Goal: Task Accomplishment & Management: Use online tool/utility

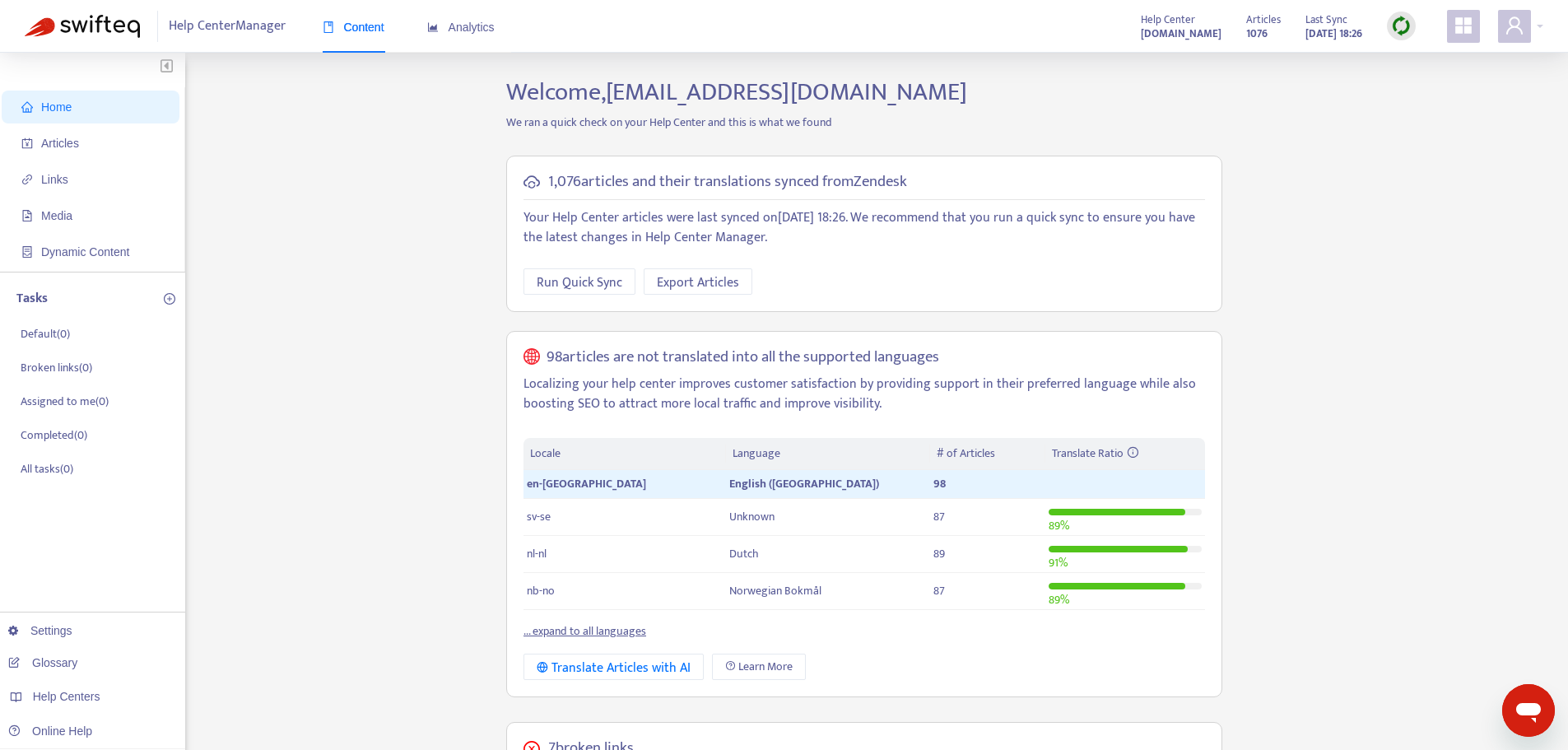
click at [1543, 25] on div "Help Center Manager Content Analytics Help Center helpfleetdigitalchargingsolut…" at bounding box center [784, 26] width 1568 height 53
click at [1527, 25] on span at bounding box center [1514, 26] width 33 height 33
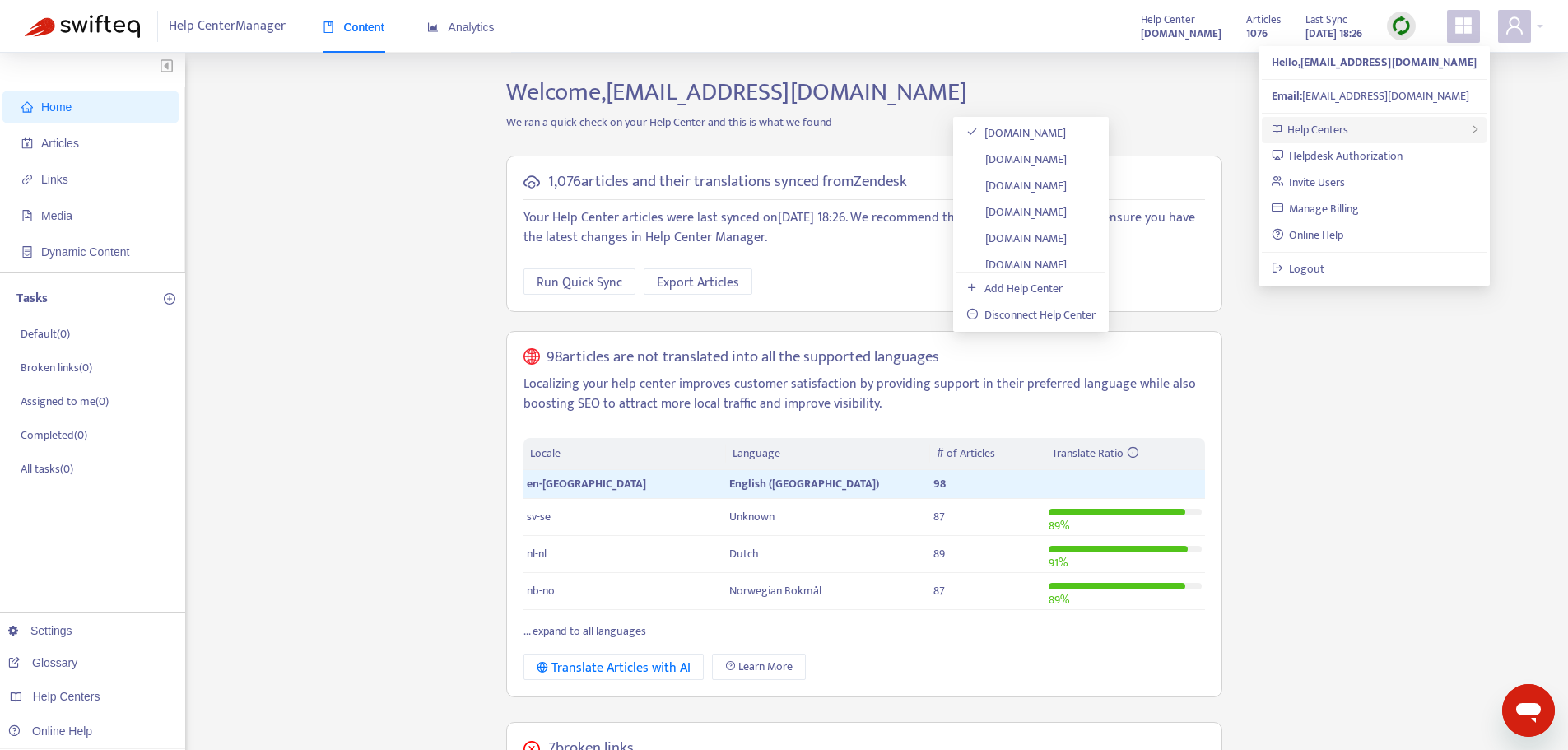
click at [1378, 128] on div "Help Centers" at bounding box center [1373, 130] width 225 height 26
click at [1060, 155] on link "dcs-bmw.zendesk.com" at bounding box center [1017, 159] width 100 height 19
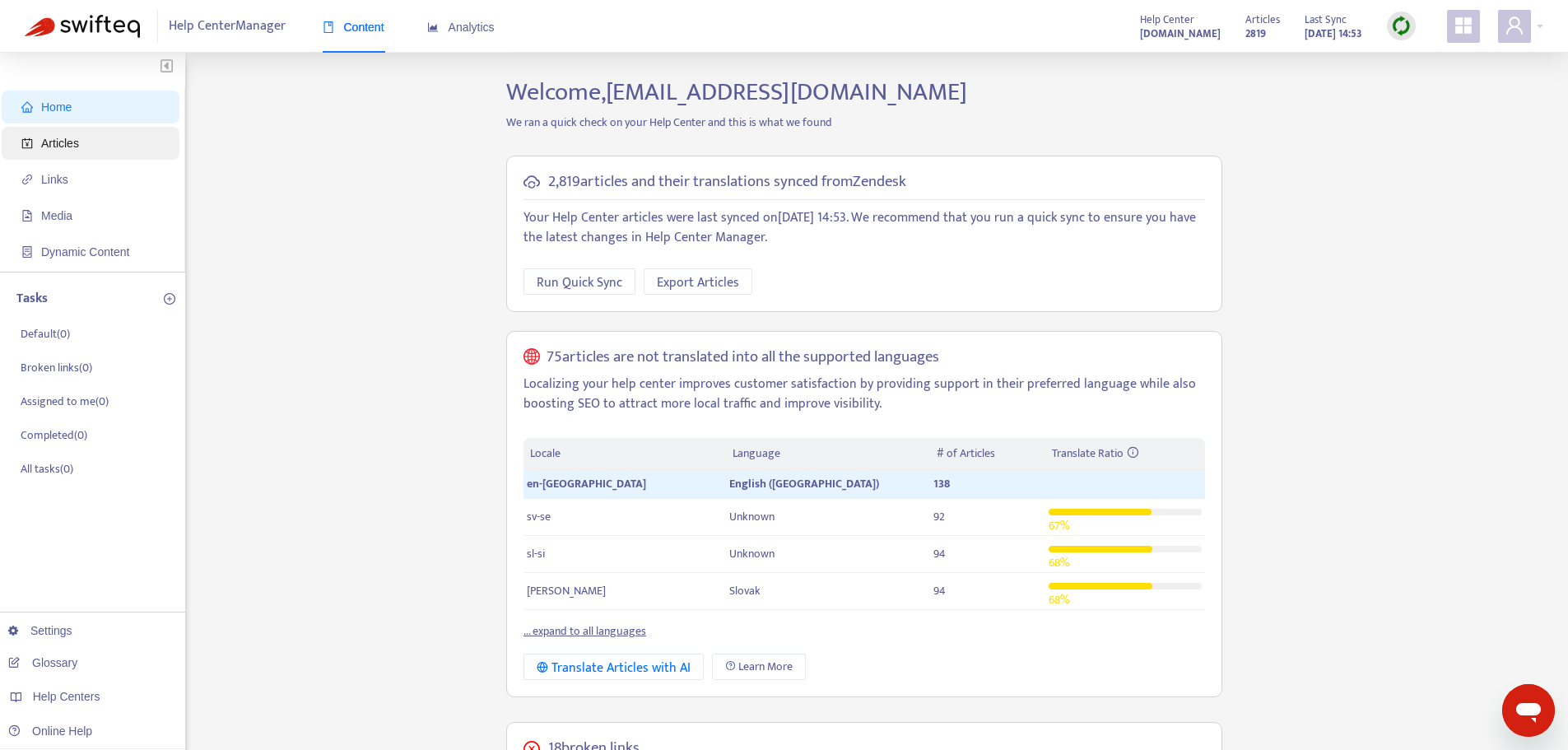
click at [70, 144] on span "Articles" at bounding box center [59, 144] width 38 height 14
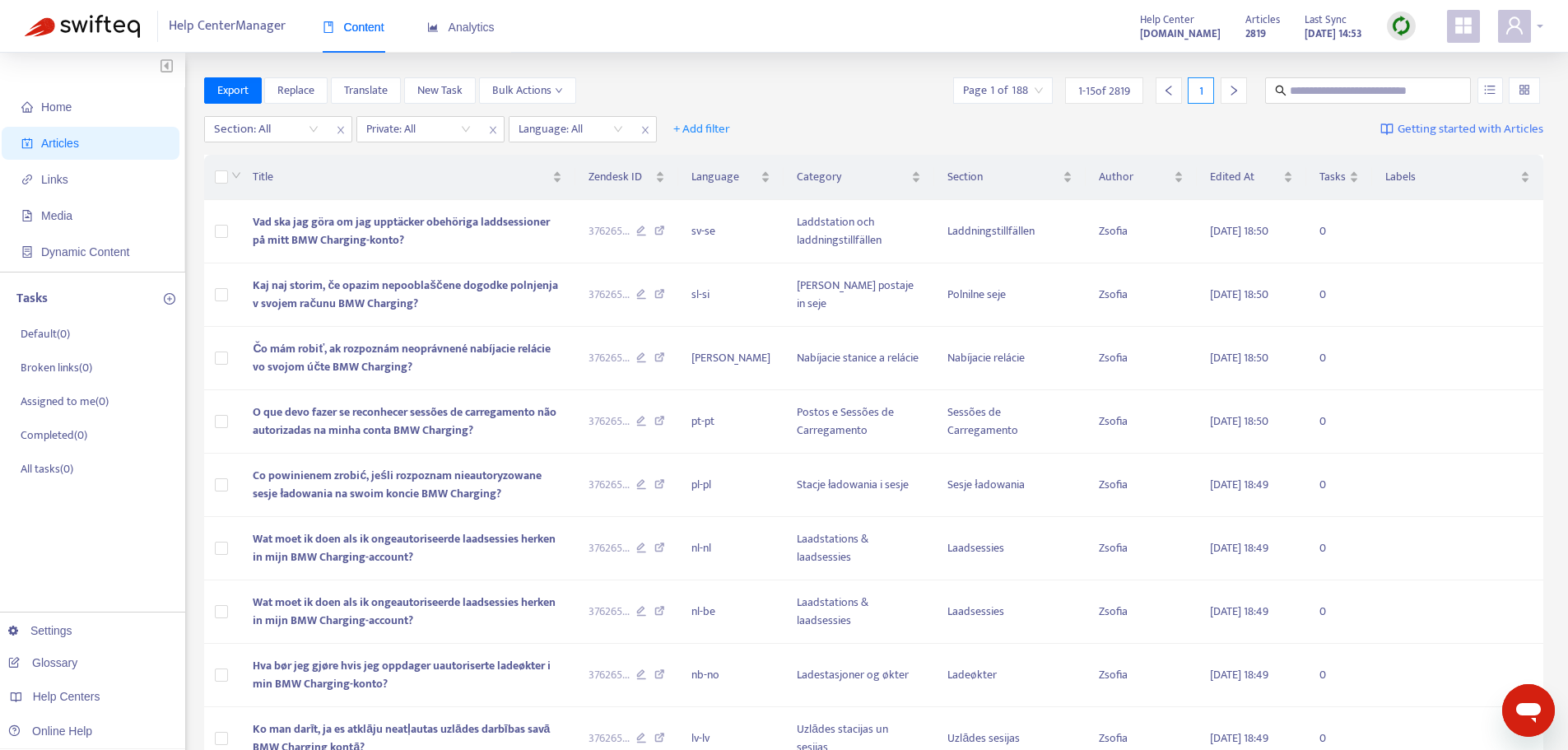
click at [1543, 25] on div at bounding box center [1520, 26] width 45 height 33
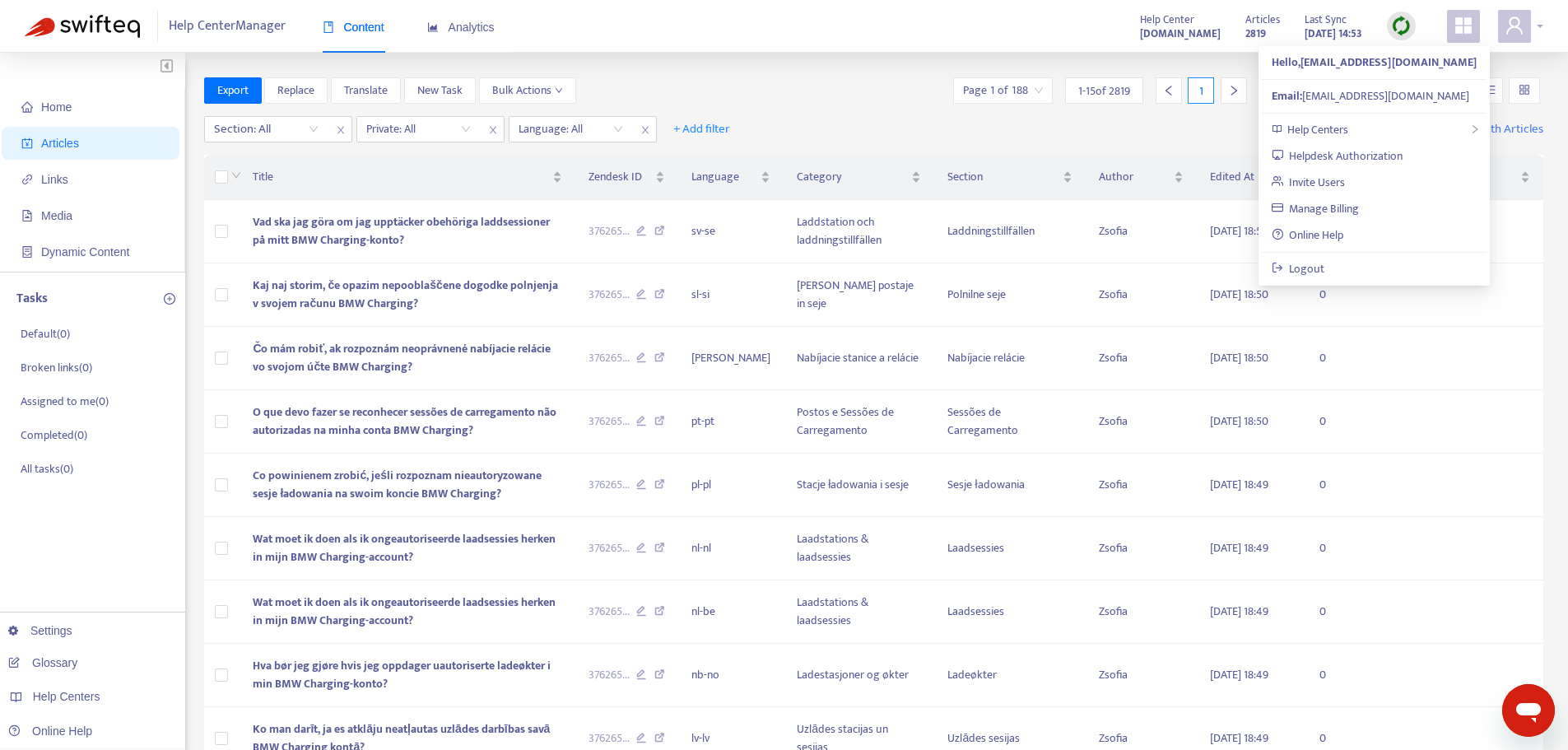
click at [1541, 25] on div at bounding box center [1520, 26] width 45 height 33
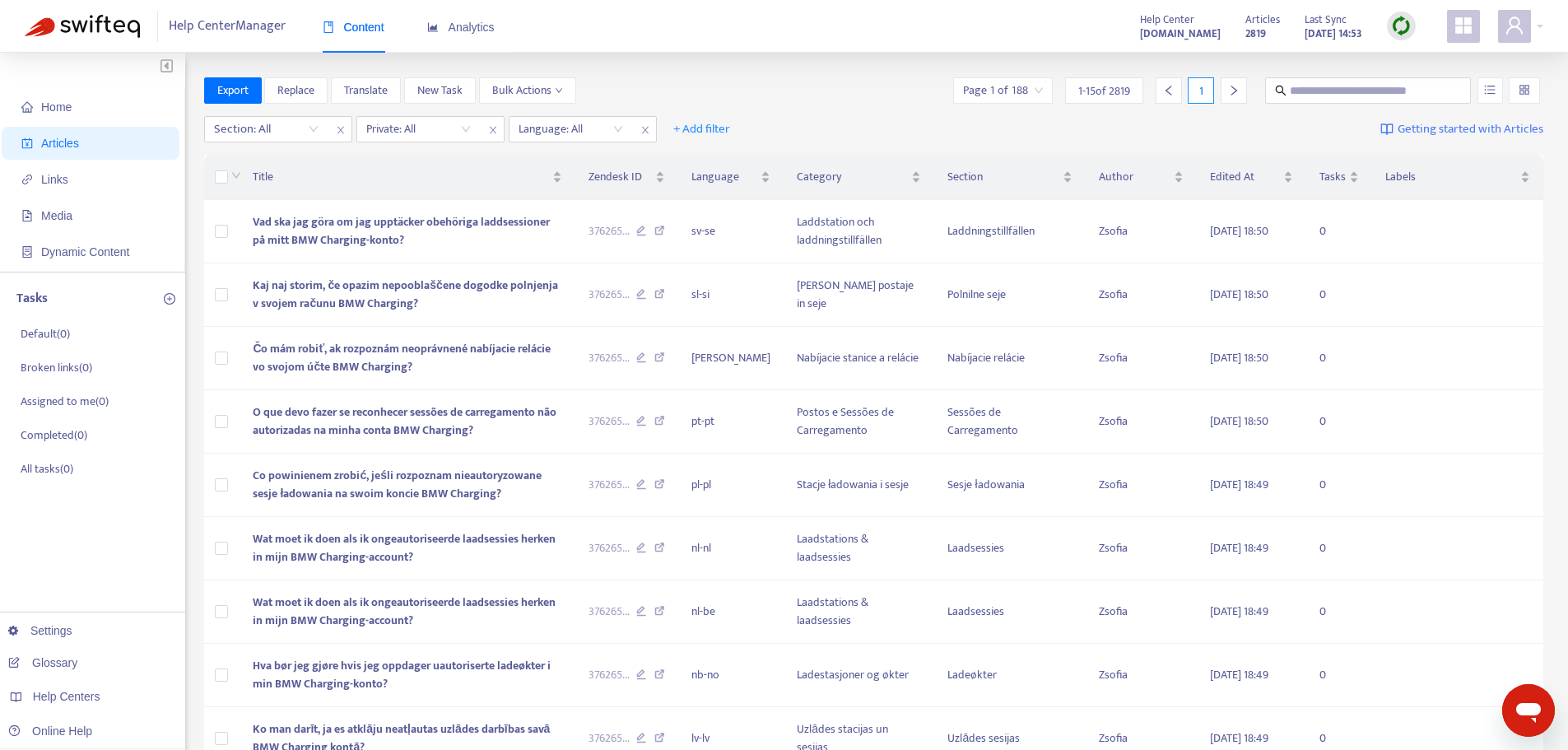
click at [1392, 31] on img at bounding box center [1402, 25] width 20 height 20
click at [1438, 63] on link "Quick Sync" at bounding box center [1435, 59] width 70 height 19
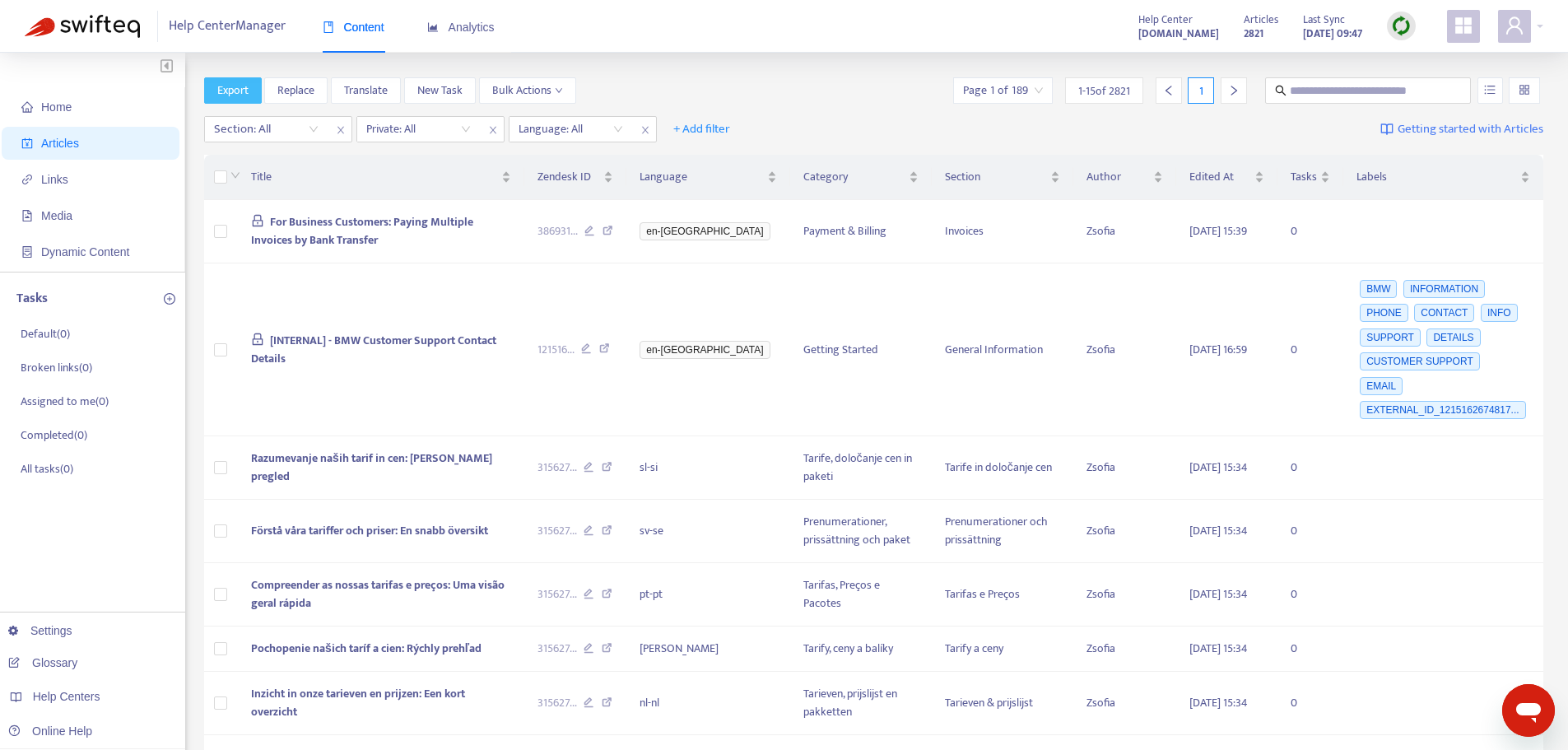
click at [224, 96] on span "Export" at bounding box center [233, 90] width 31 height 18
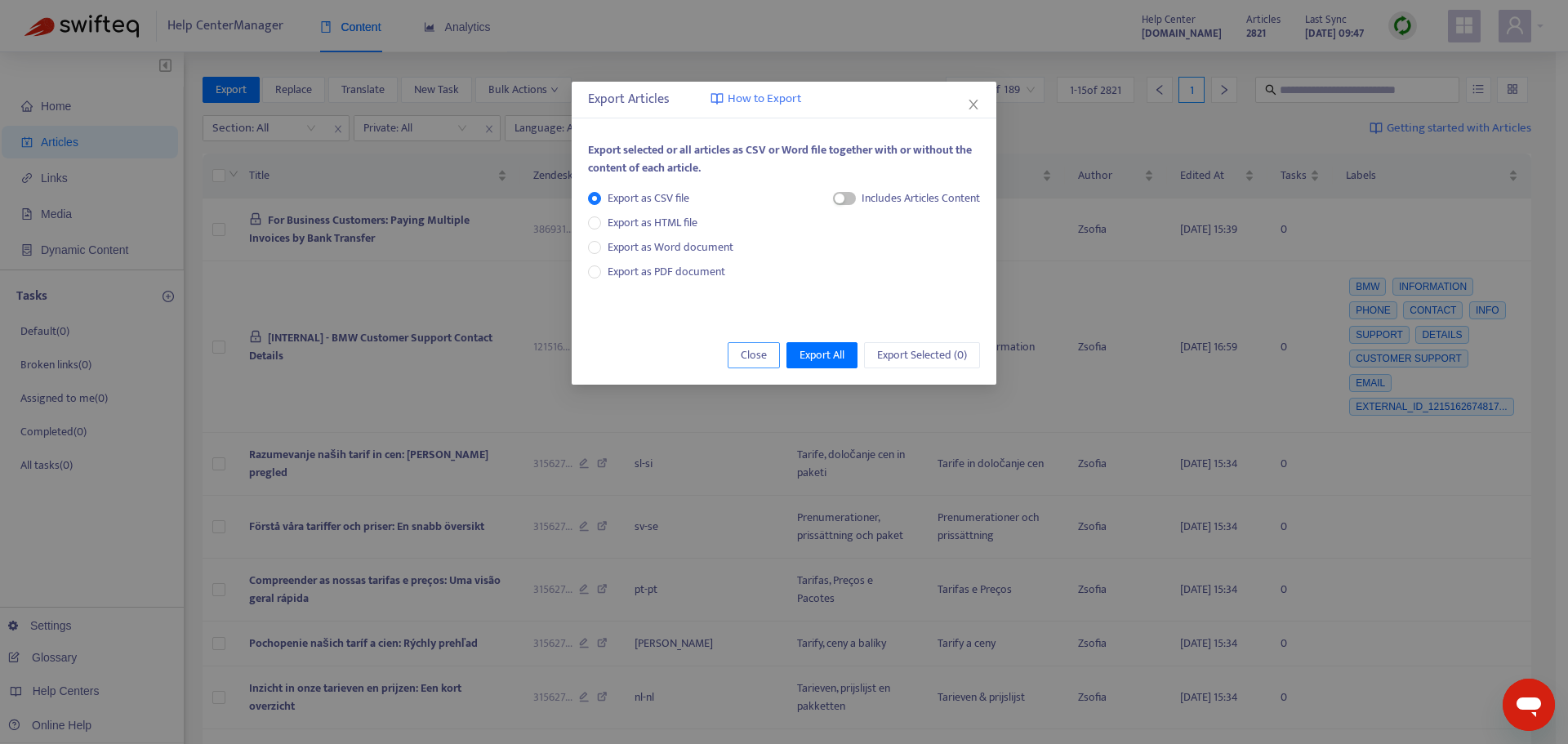
click at [765, 357] on button "Close" at bounding box center [754, 355] width 52 height 26
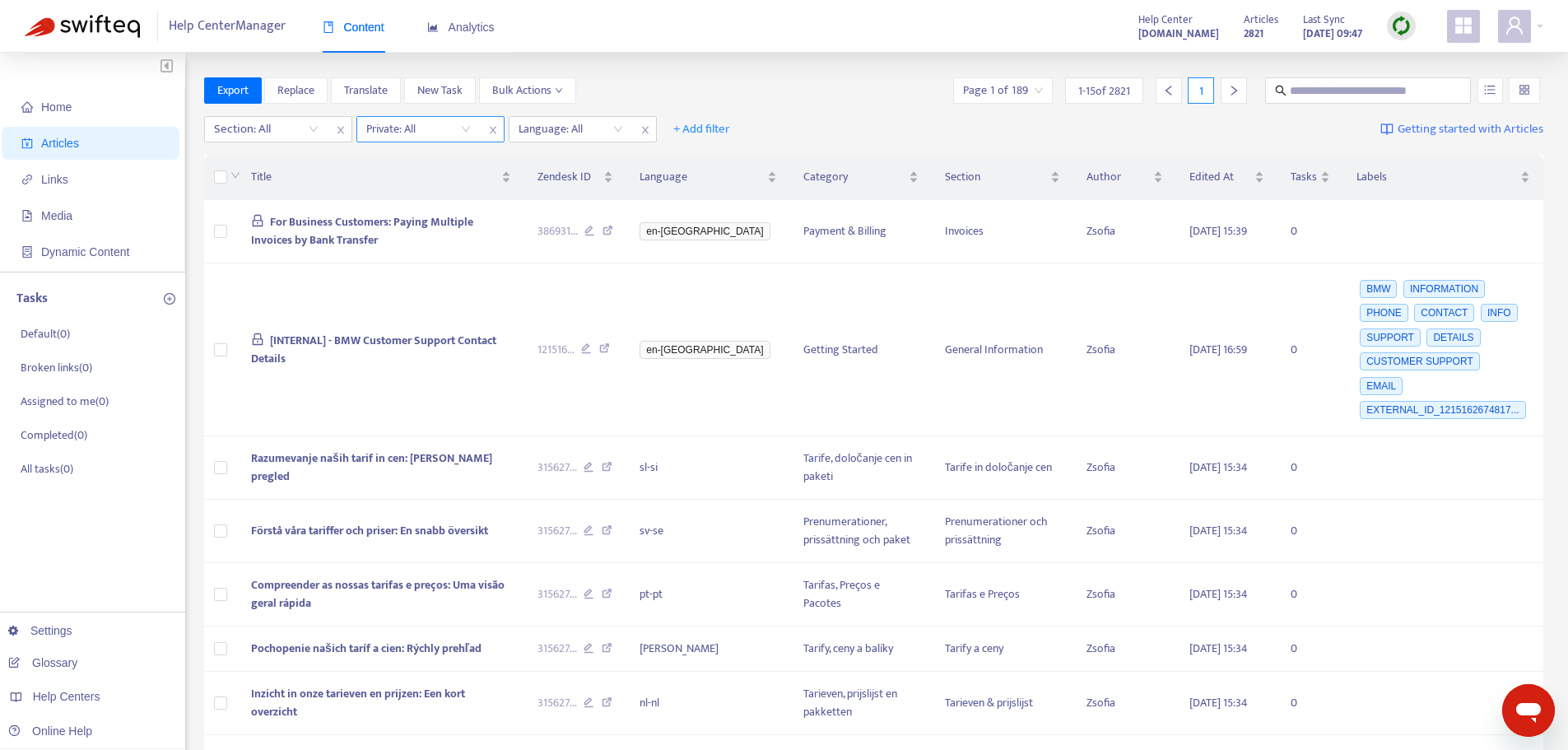
click at [407, 125] on input "search" at bounding box center [418, 129] width 104 height 25
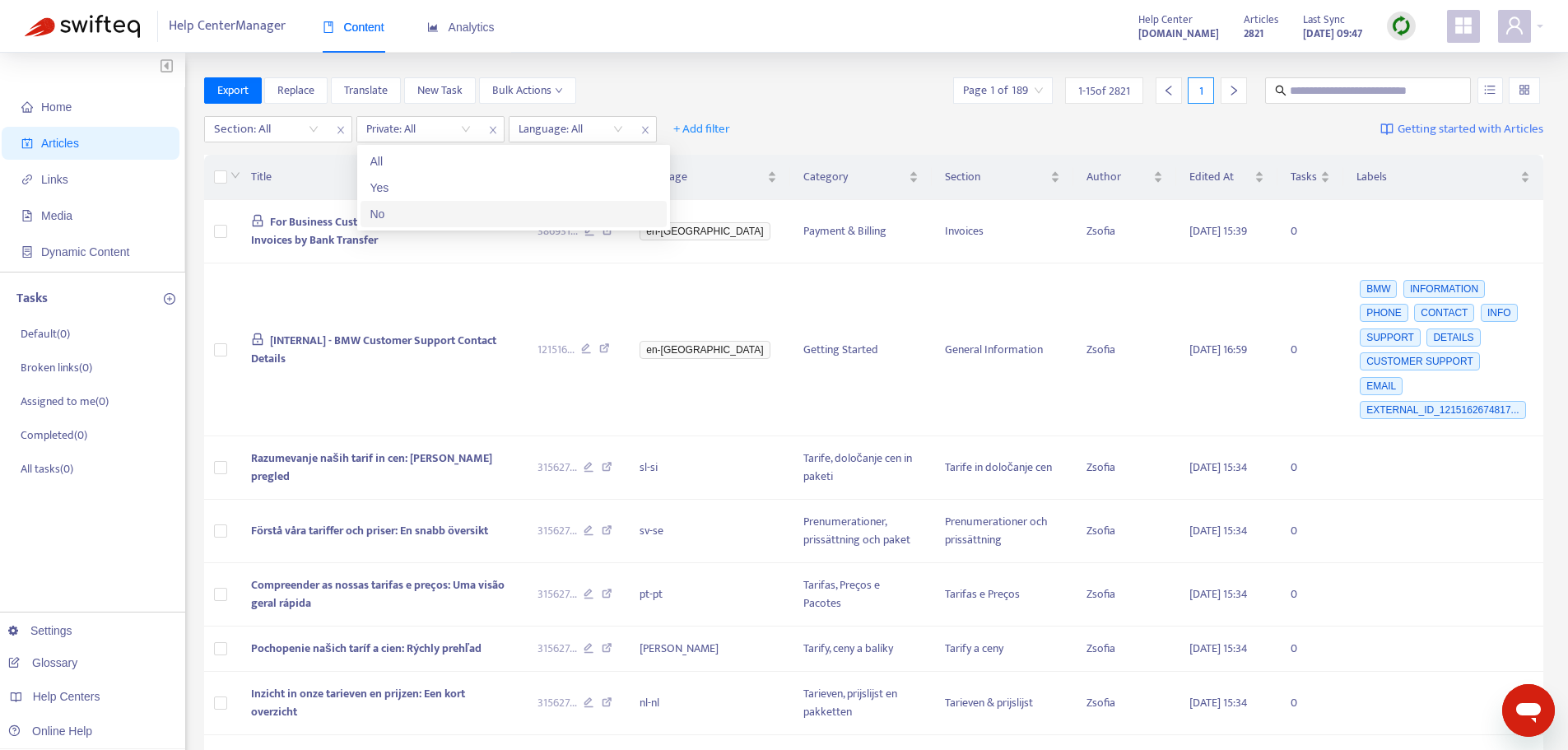
drag, startPoint x: 378, startPoint y: 193, endPoint x: 379, endPoint y: 211, distance: 18.0
click at [379, 211] on div "All Yes No" at bounding box center [513, 187] width 306 height 79
click at [378, 211] on div "No" at bounding box center [513, 213] width 286 height 18
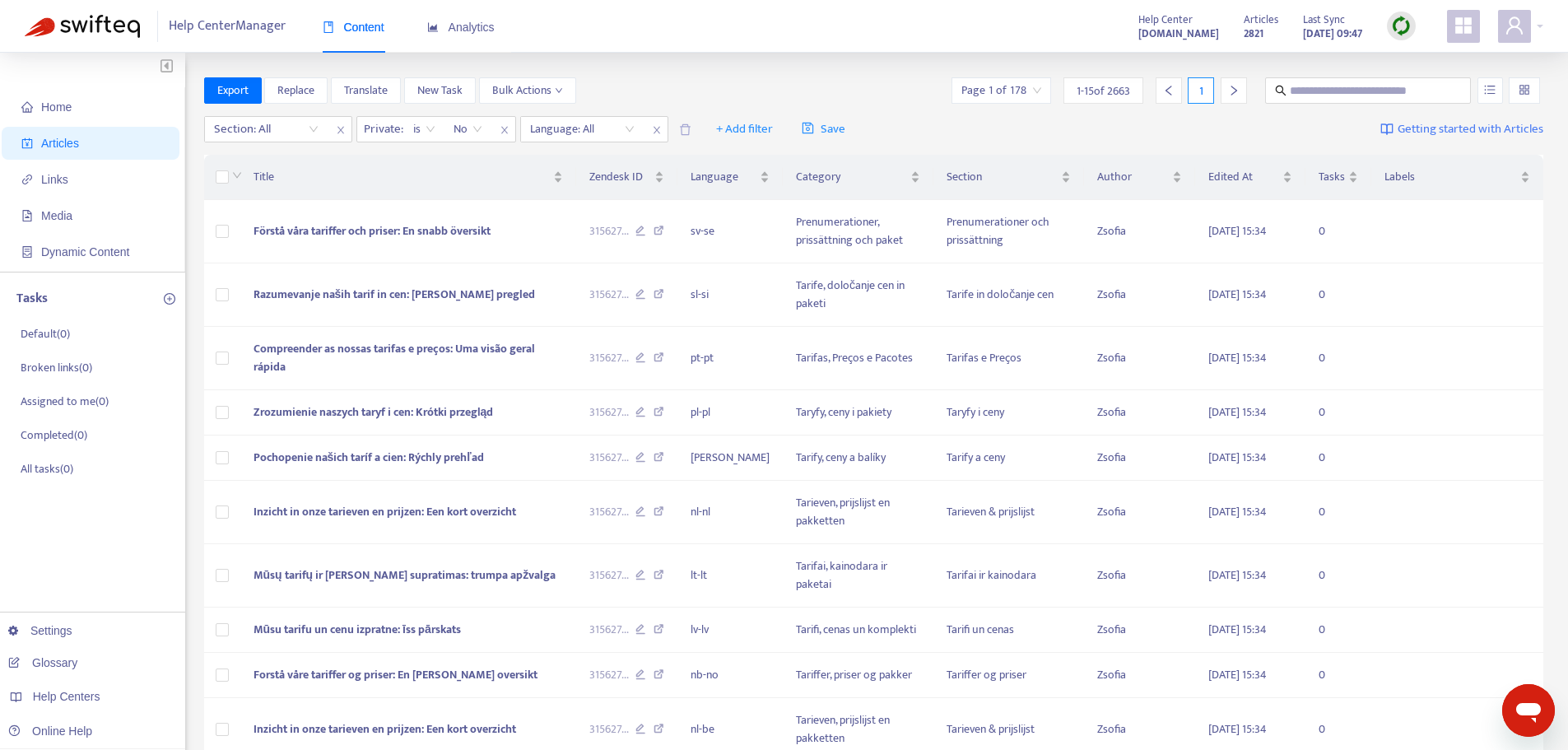
click at [769, 72] on div "Home Articles Links Media Dynamic Content Tasks Default ( 0 ) Broken links ( 0 …" at bounding box center [784, 612] width 1568 height 1118
click at [603, 126] on div at bounding box center [573, 128] width 99 height 20
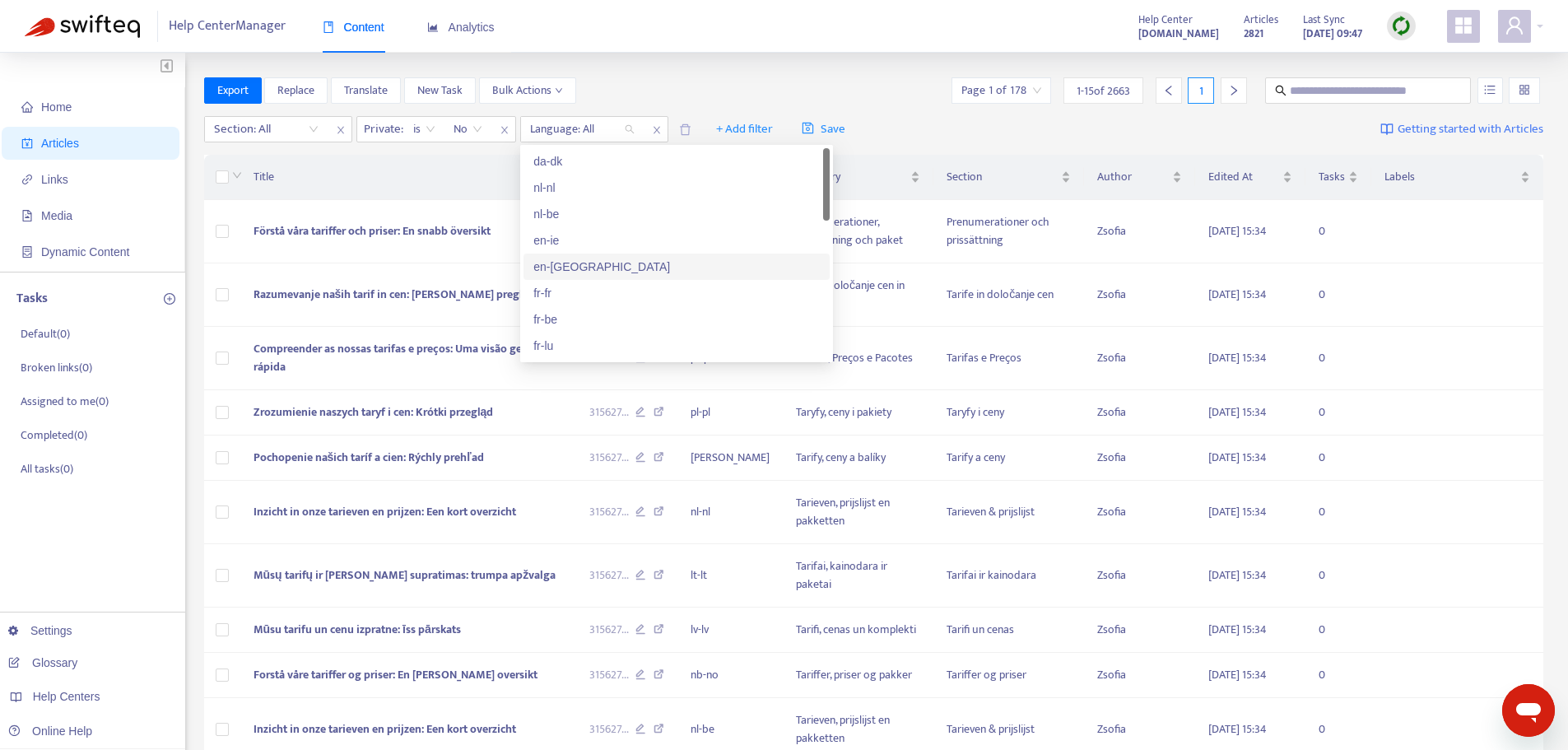
click at [570, 261] on div "en-gb" at bounding box center [676, 266] width 286 height 18
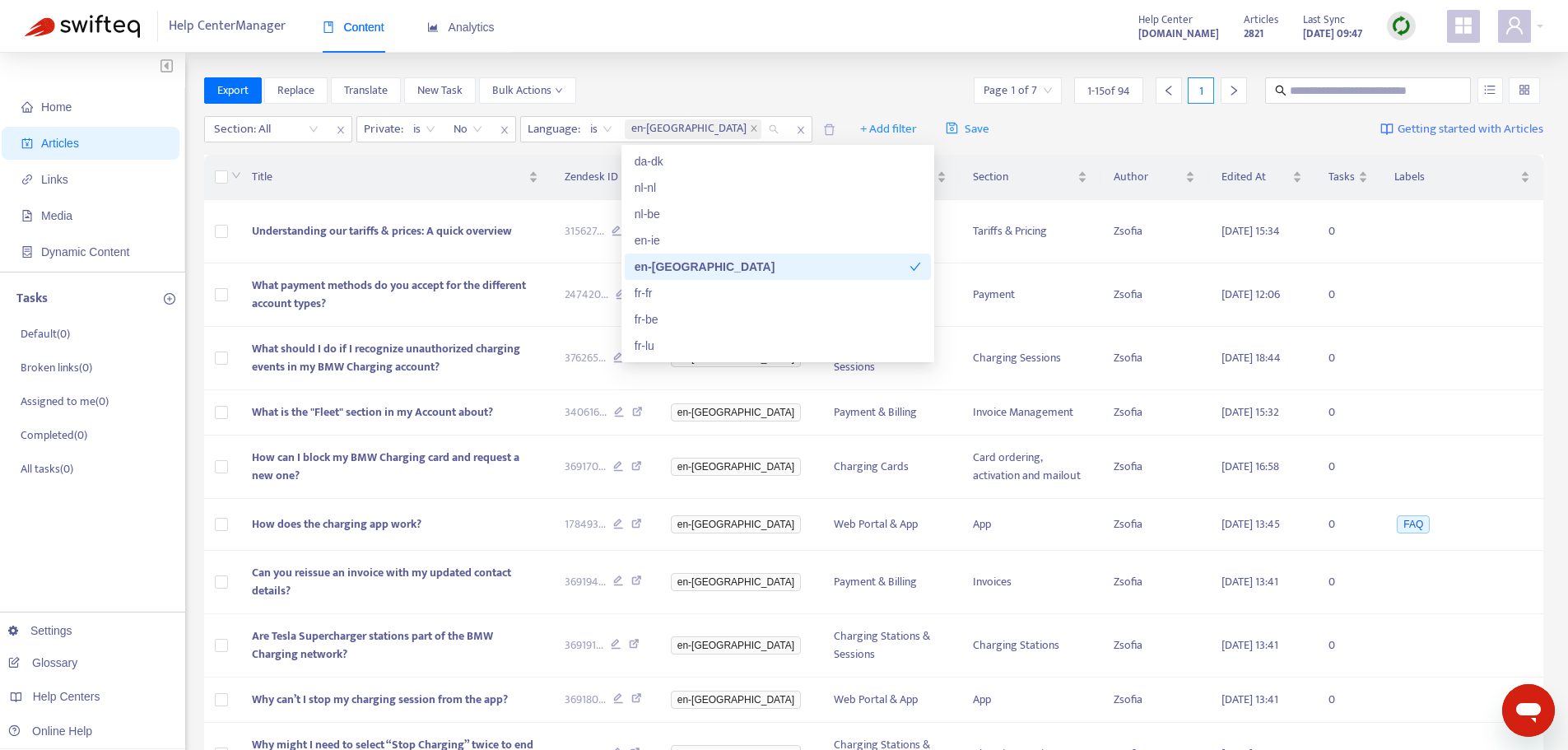
click at [732, 82] on div "Export Replace Translate New Task Bulk Actions Page 1 of 7 1 - 15 of 94 1" at bounding box center [873, 90] width 1340 height 26
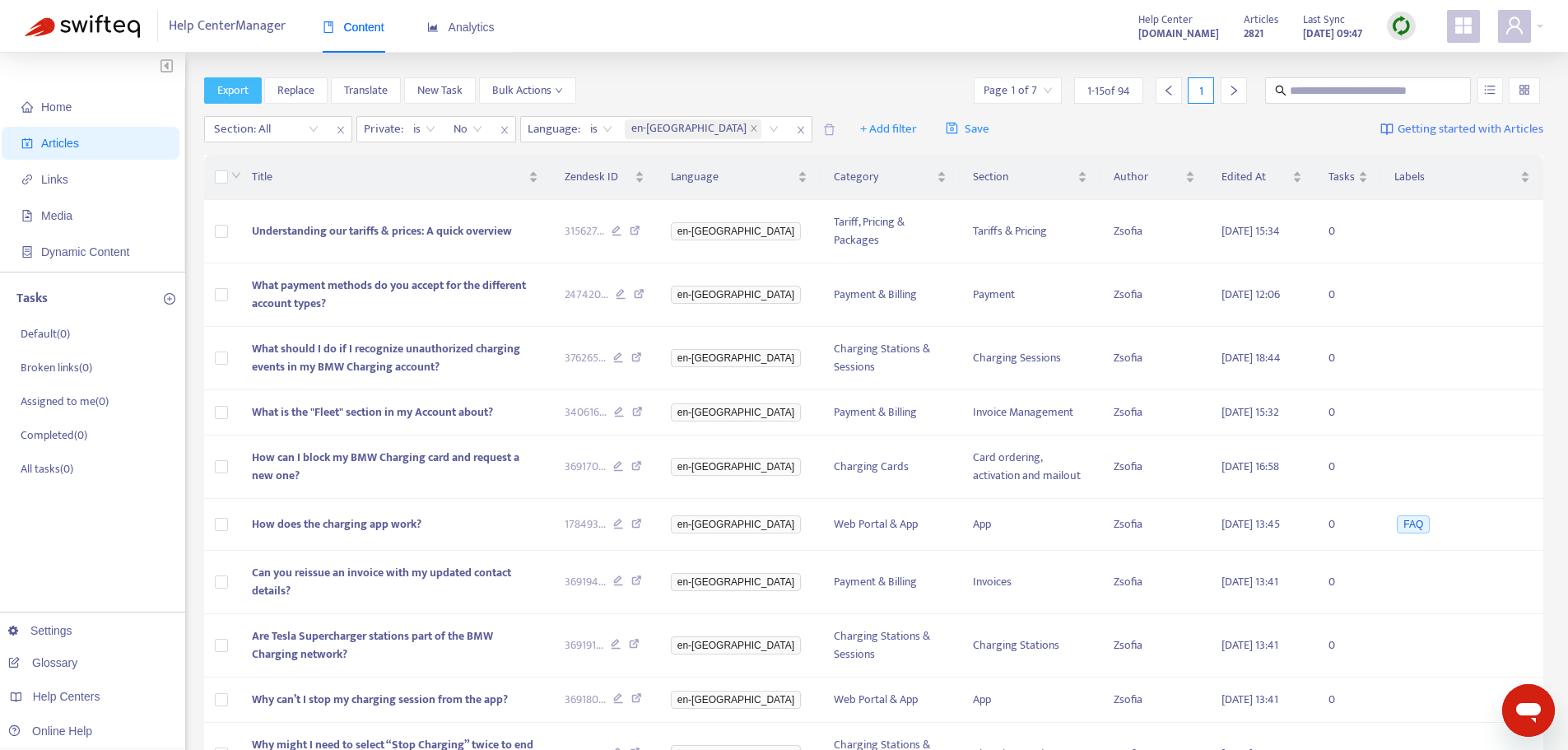
click at [230, 93] on span "Export" at bounding box center [233, 90] width 31 height 18
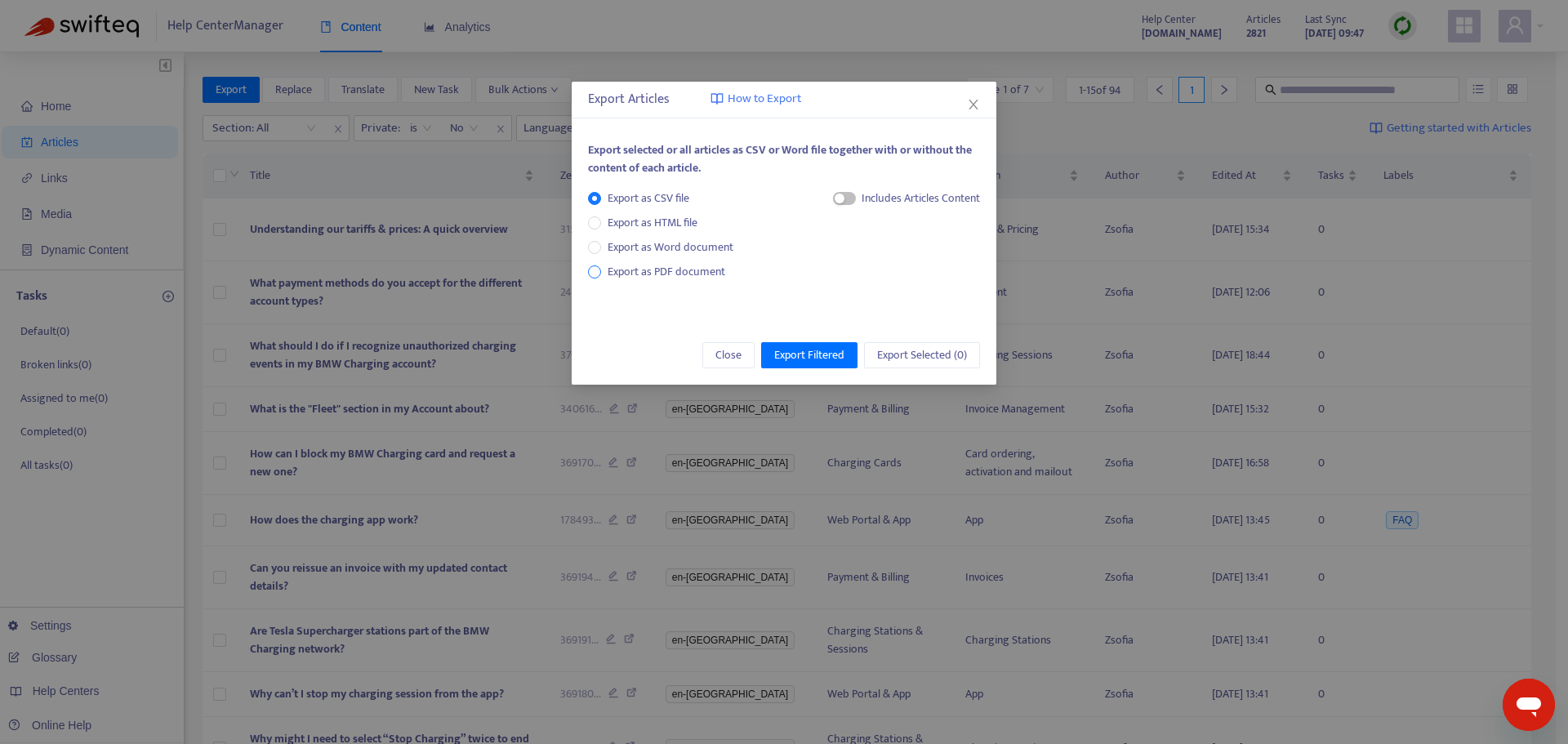
click at [669, 267] on span "Export as PDF document" at bounding box center [667, 271] width 118 height 19
click at [649, 249] on span "Export as Word document" at bounding box center [670, 247] width 139 height 18
click at [645, 272] on span "Export as PDF document" at bounding box center [667, 271] width 118 height 19
click at [786, 347] on span "Export Filtered" at bounding box center [809, 355] width 70 height 18
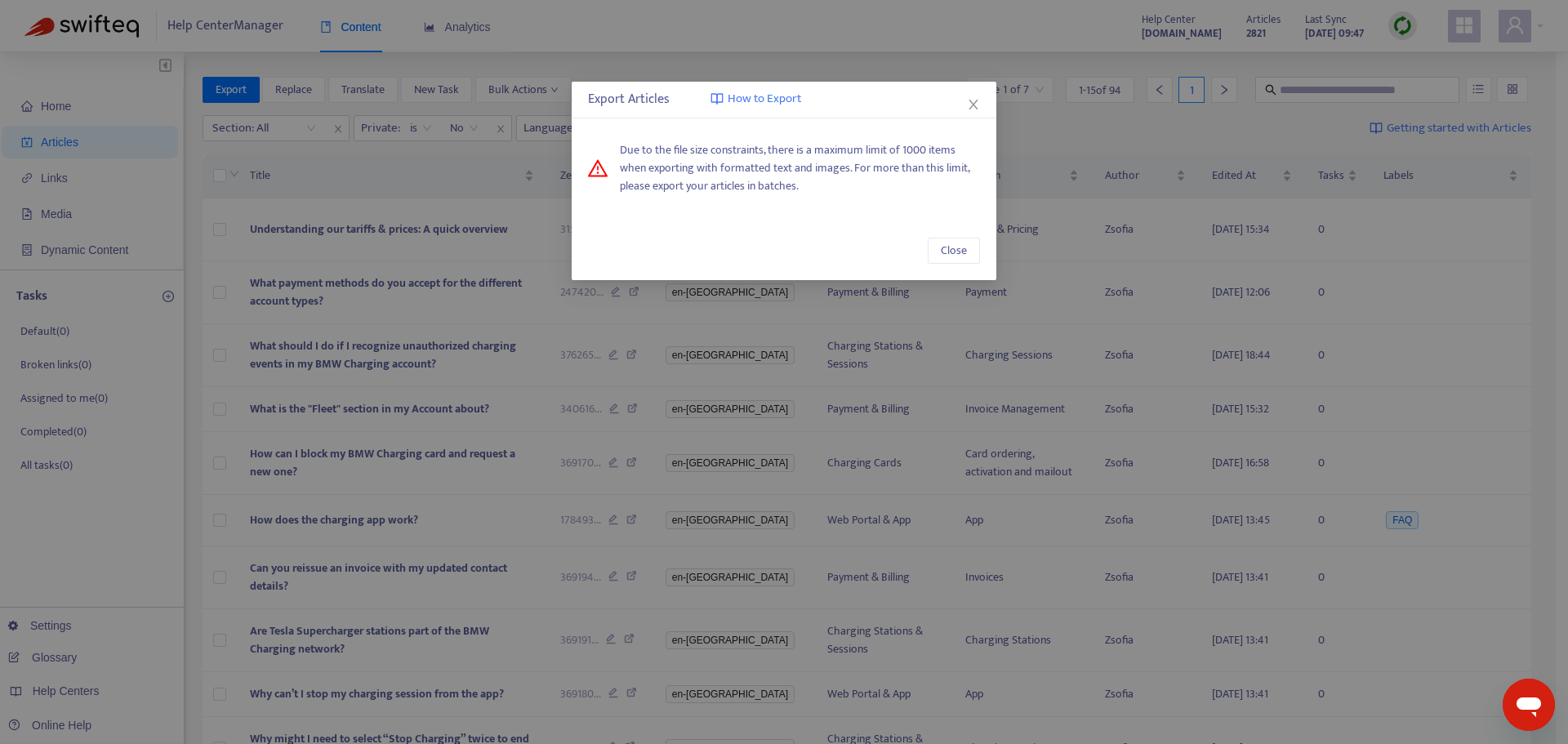
click at [877, 185] on span "Due to the file size constraints, there is a maximum limit of 1000 items when e…" at bounding box center [799, 169] width 360 height 54
click at [965, 249] on span "Close" at bounding box center [953, 250] width 26 height 18
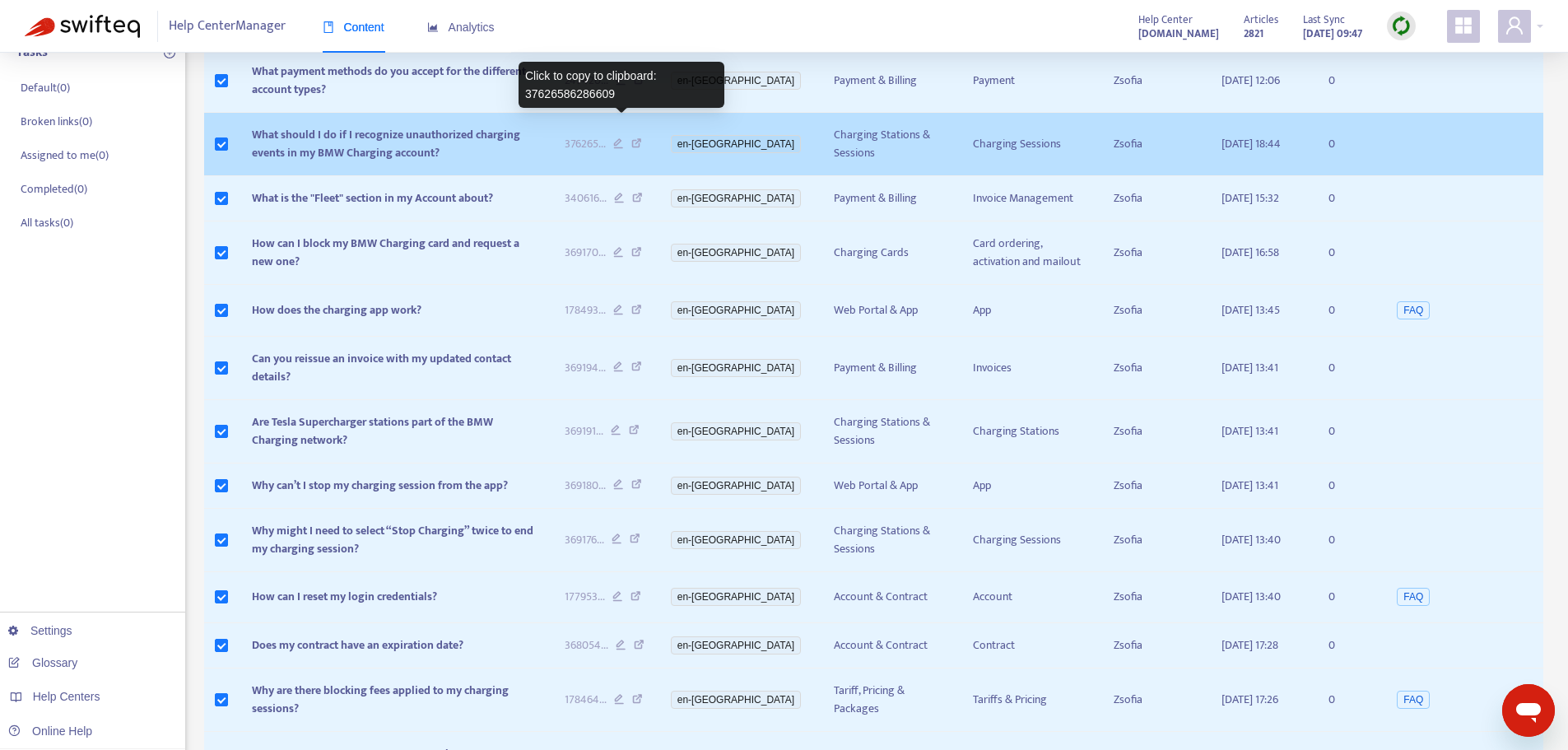
scroll to position [391, 0]
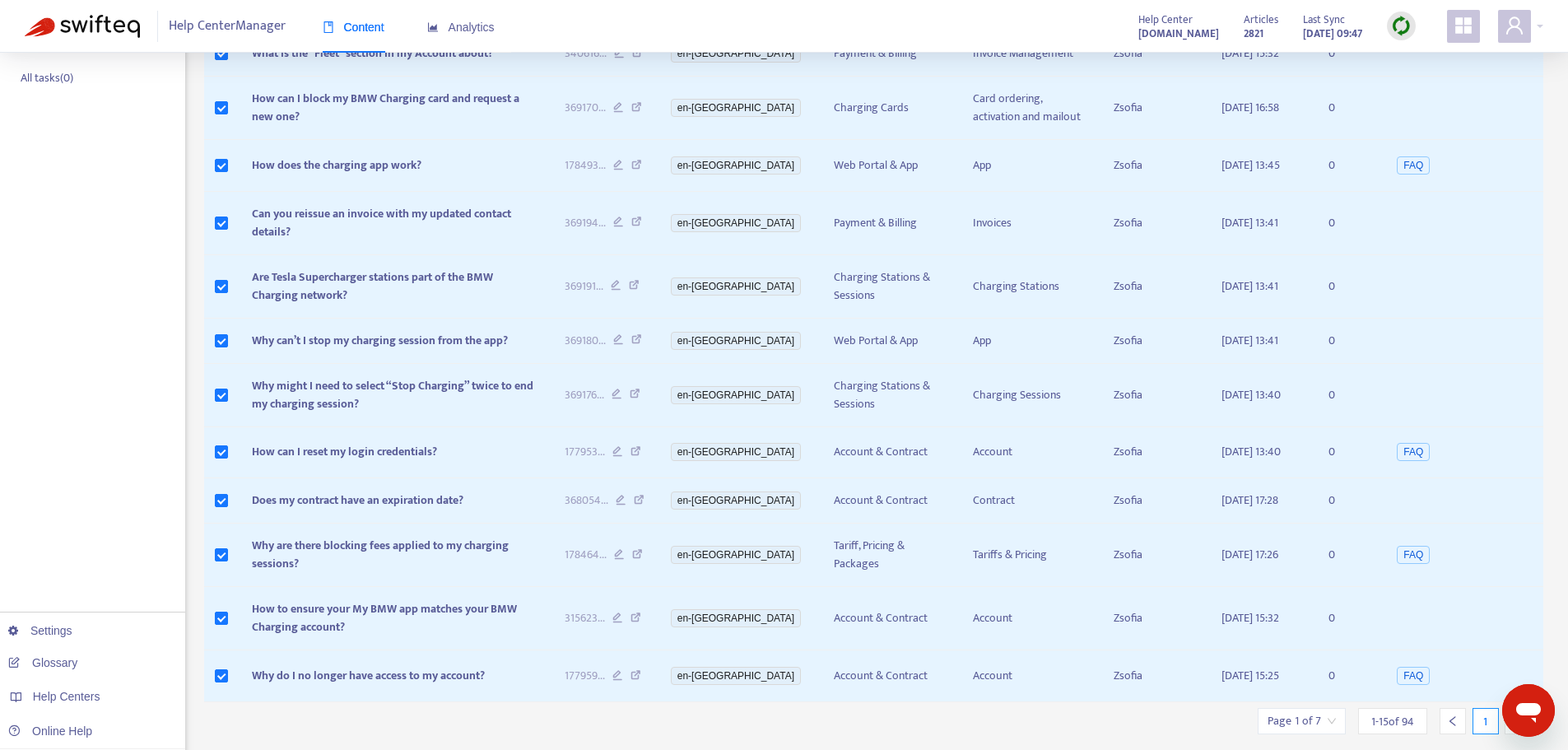
click at [1328, 708] on input "search" at bounding box center [1301, 720] width 68 height 25
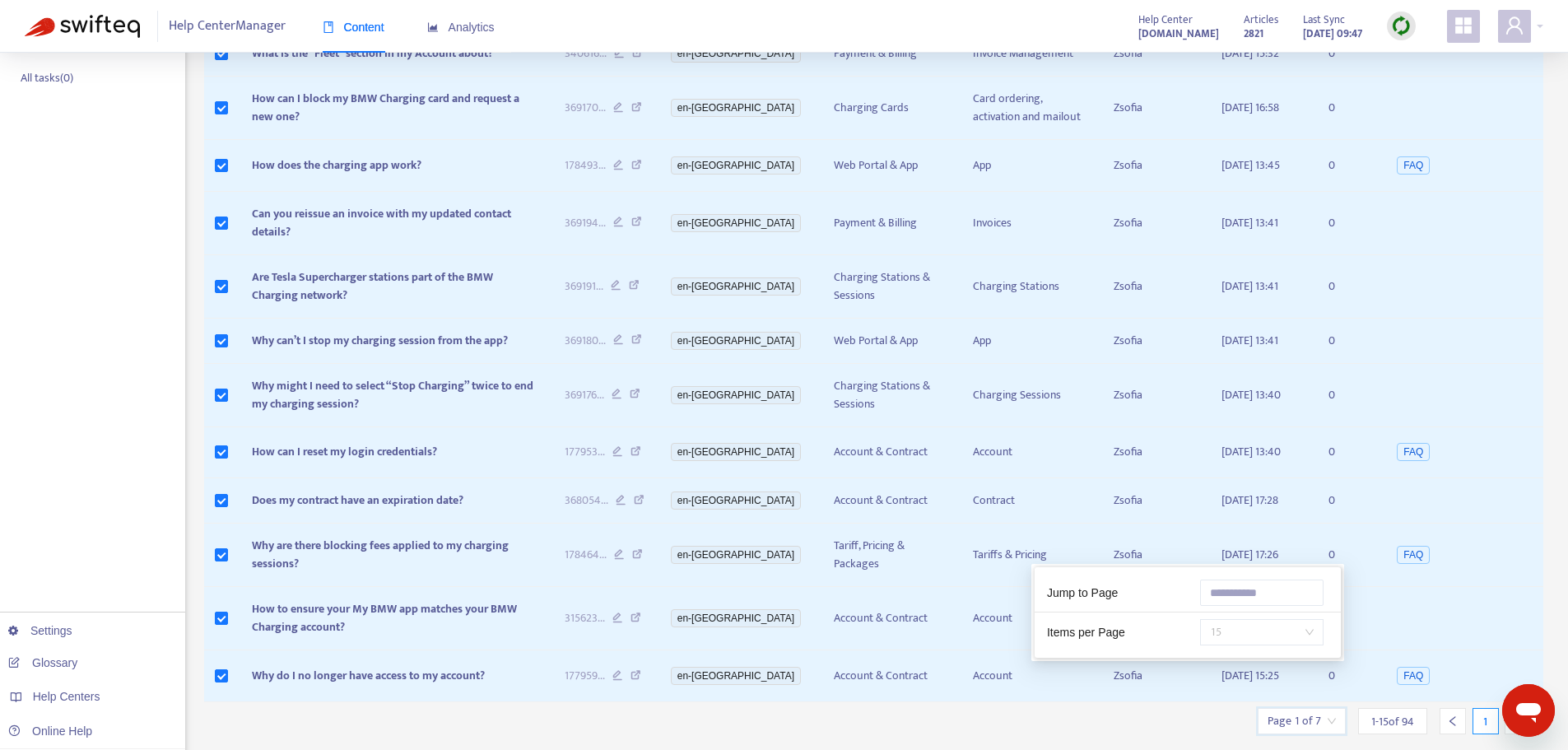
click at [1253, 635] on span "15" at bounding box center [1261, 632] width 104 height 25
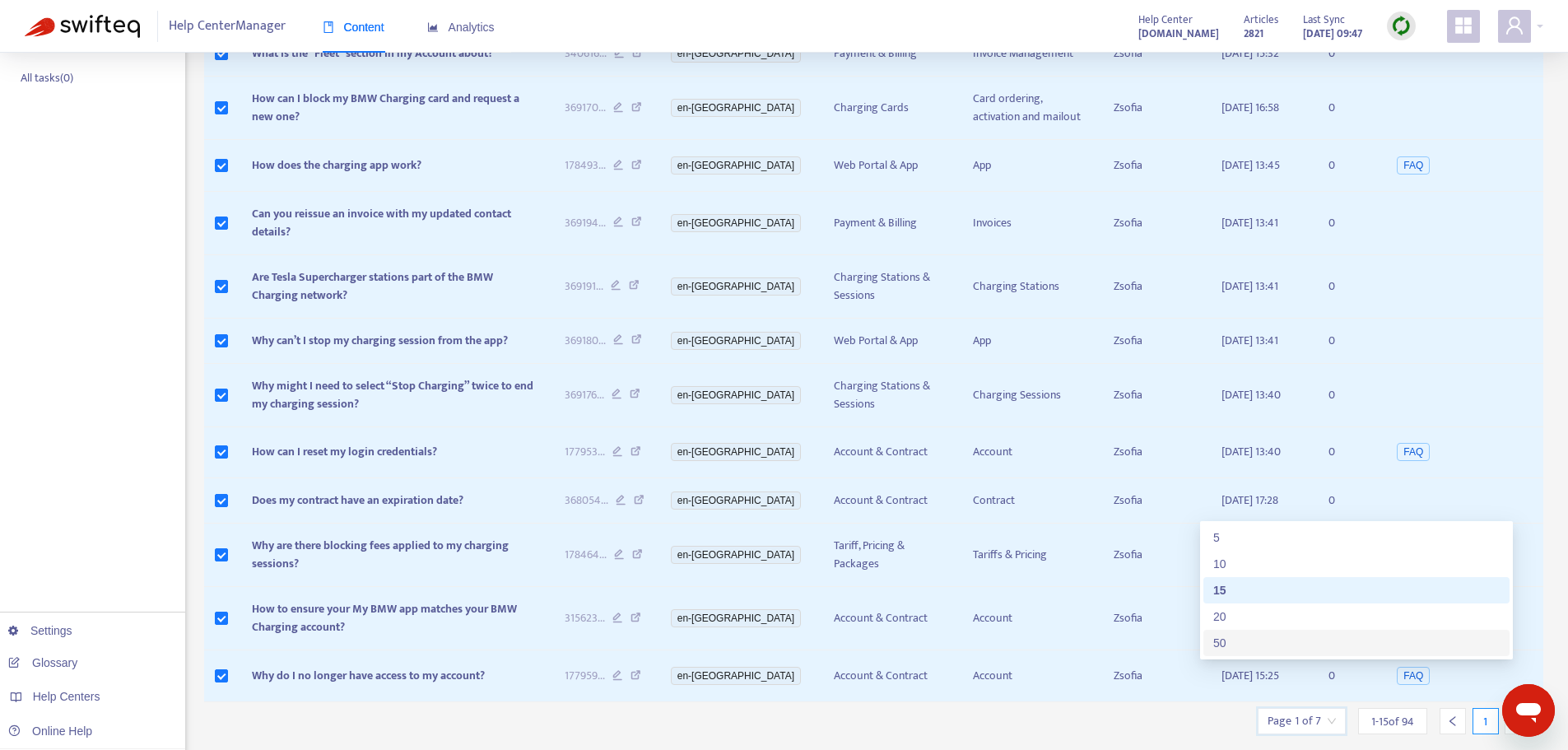
click at [1232, 634] on div "50" at bounding box center [1356, 642] width 286 height 18
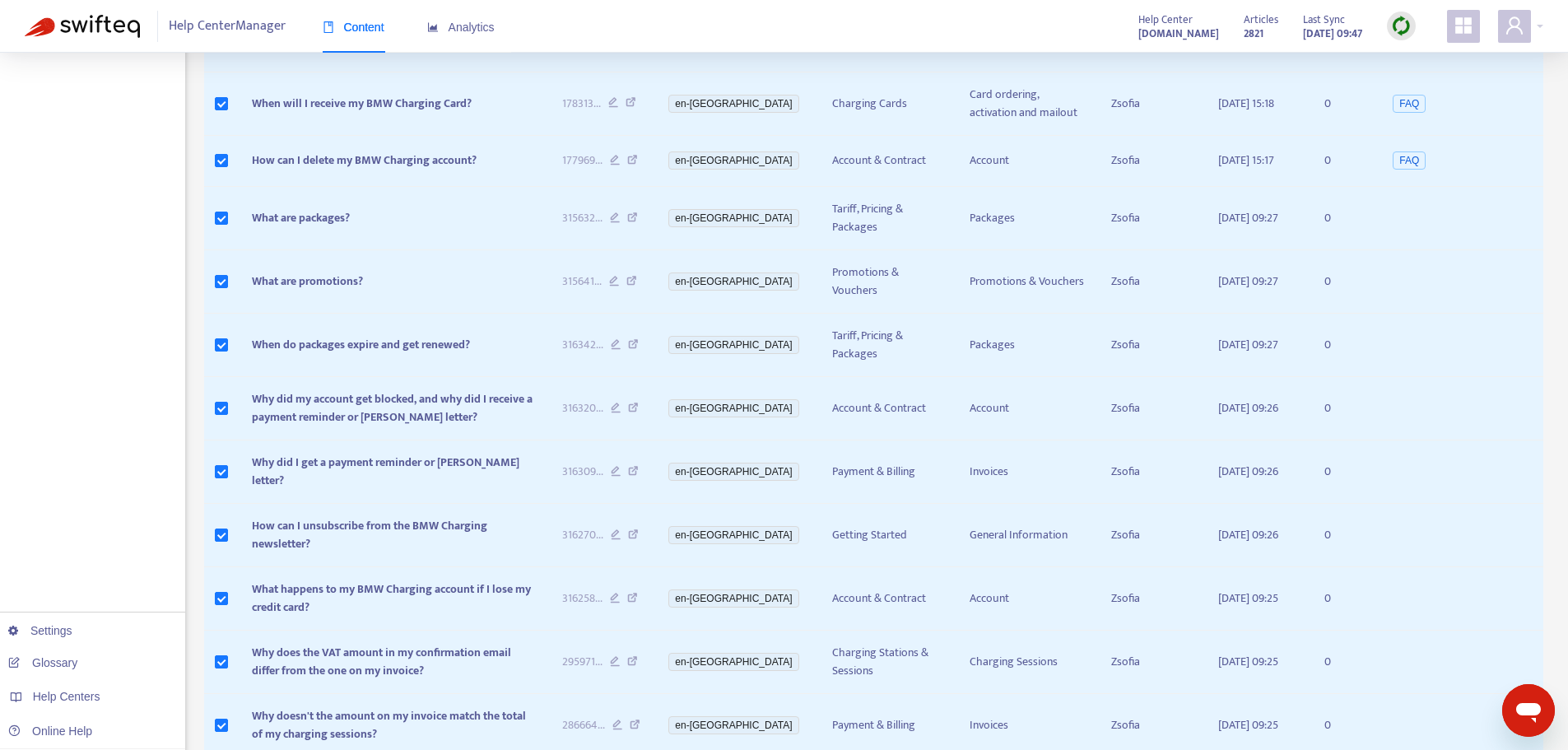
scroll to position [2505, 0]
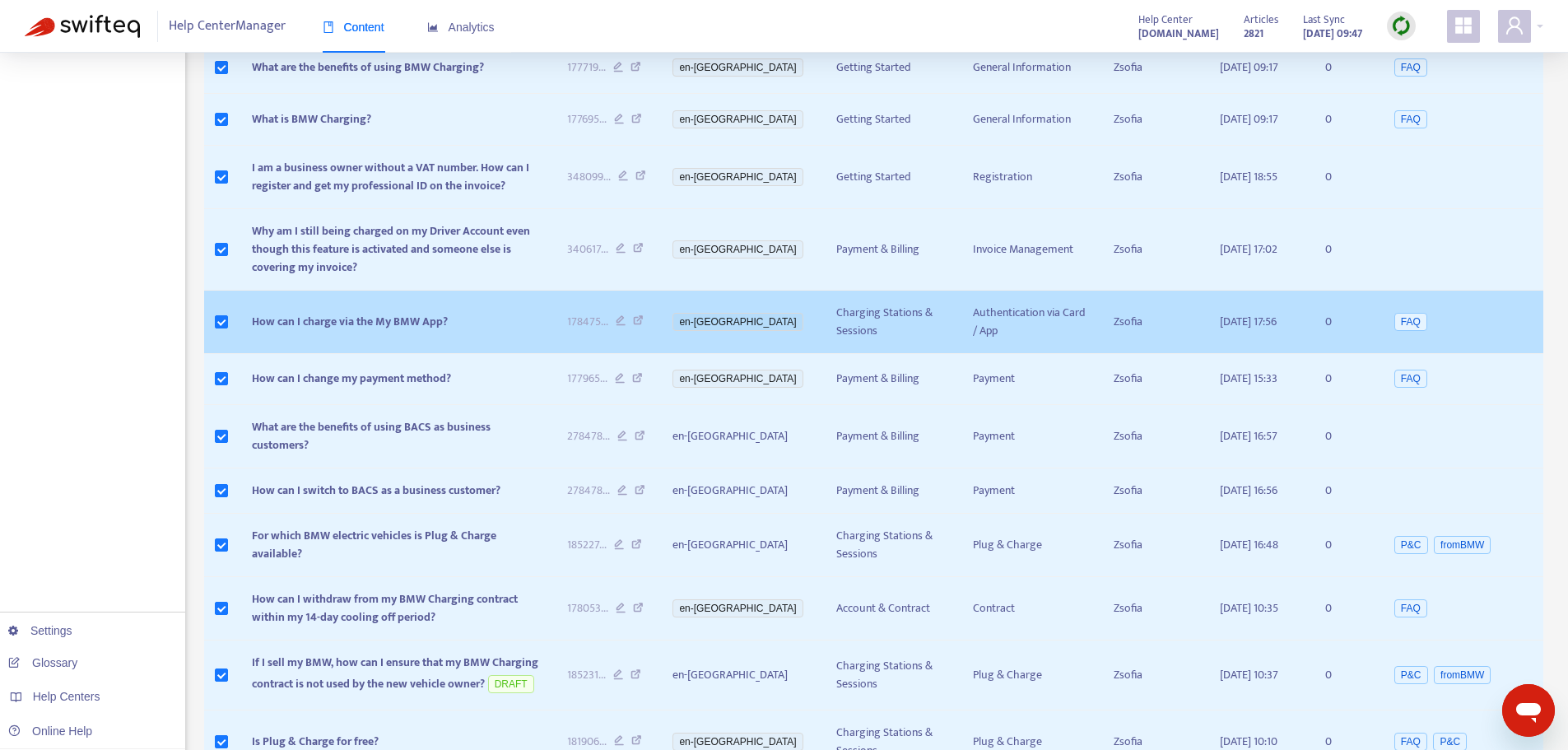
scroll to position [2191, 0]
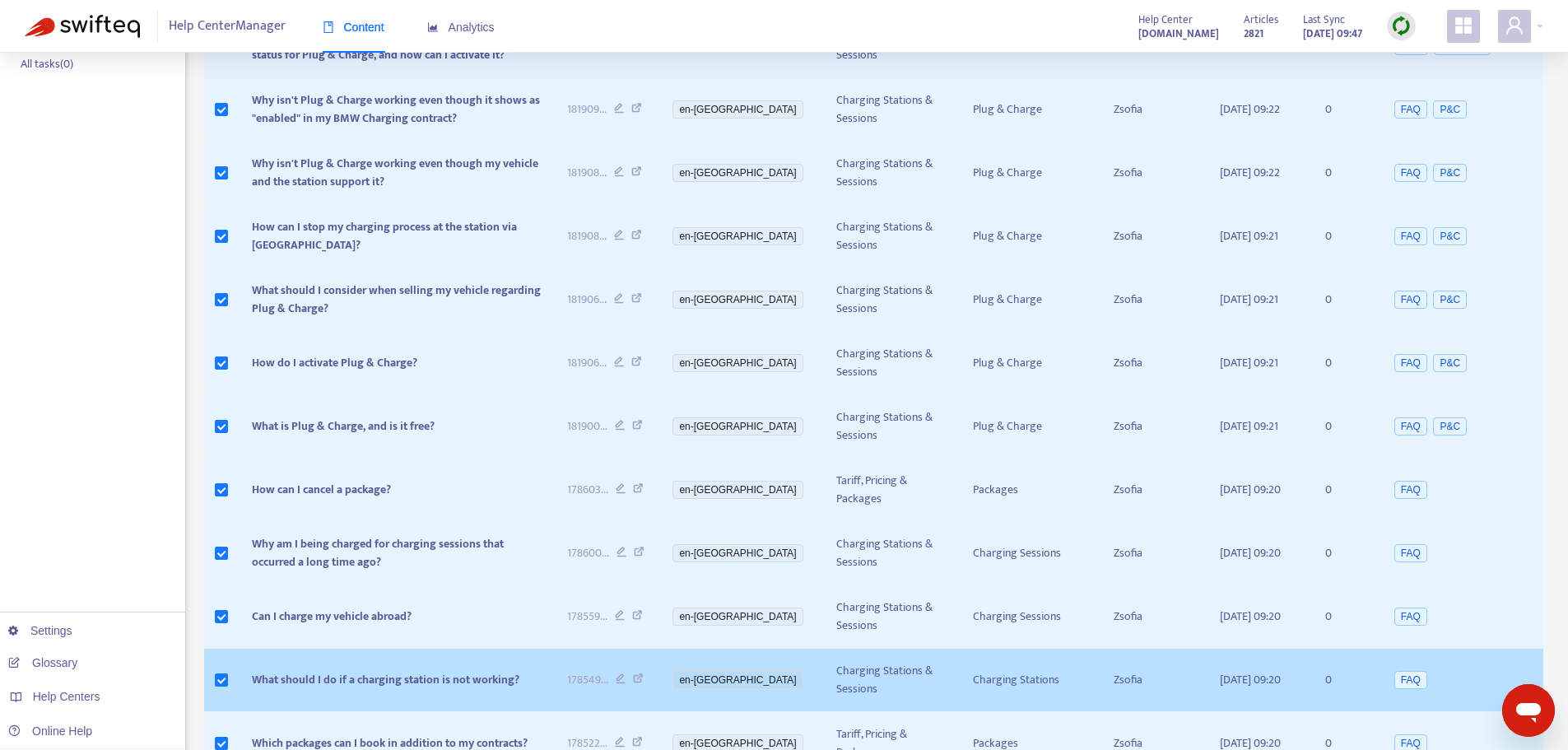
scroll to position [0, 0]
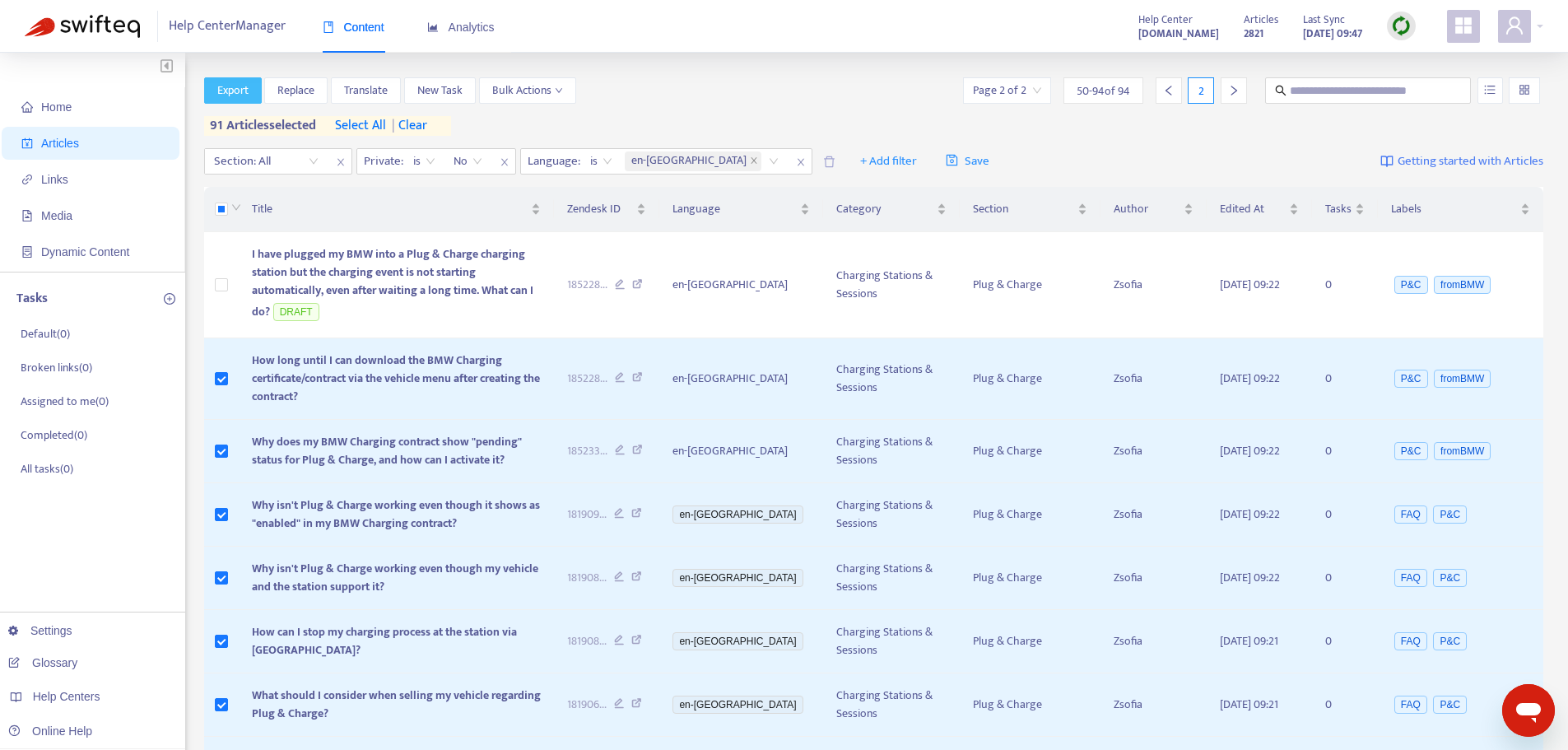
click at [239, 94] on span "Export" at bounding box center [233, 90] width 31 height 18
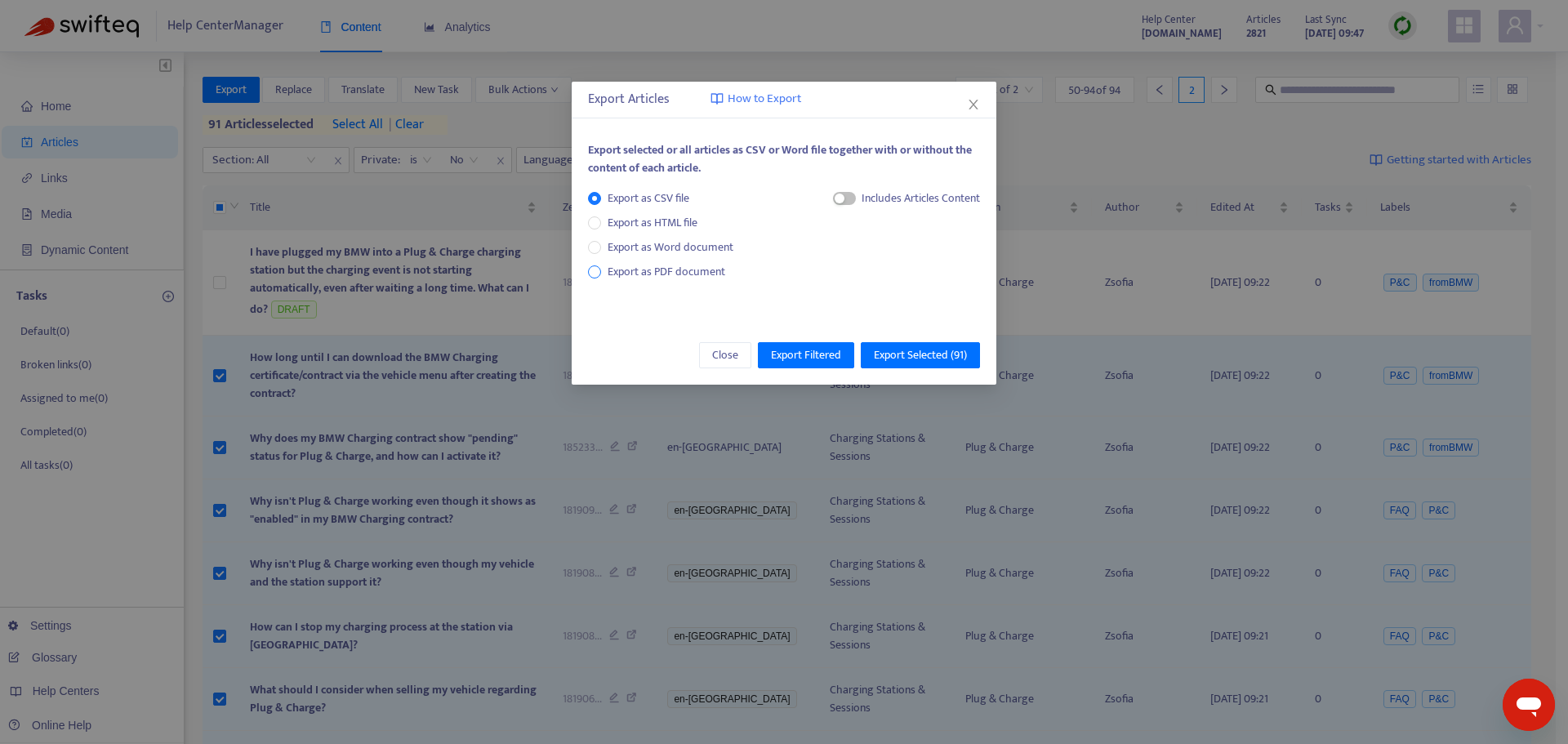
click at [679, 274] on span "Export as PDF document" at bounding box center [667, 271] width 118 height 19
click at [926, 357] on span "Export Selected ( 91 )" at bounding box center [921, 355] width 93 height 18
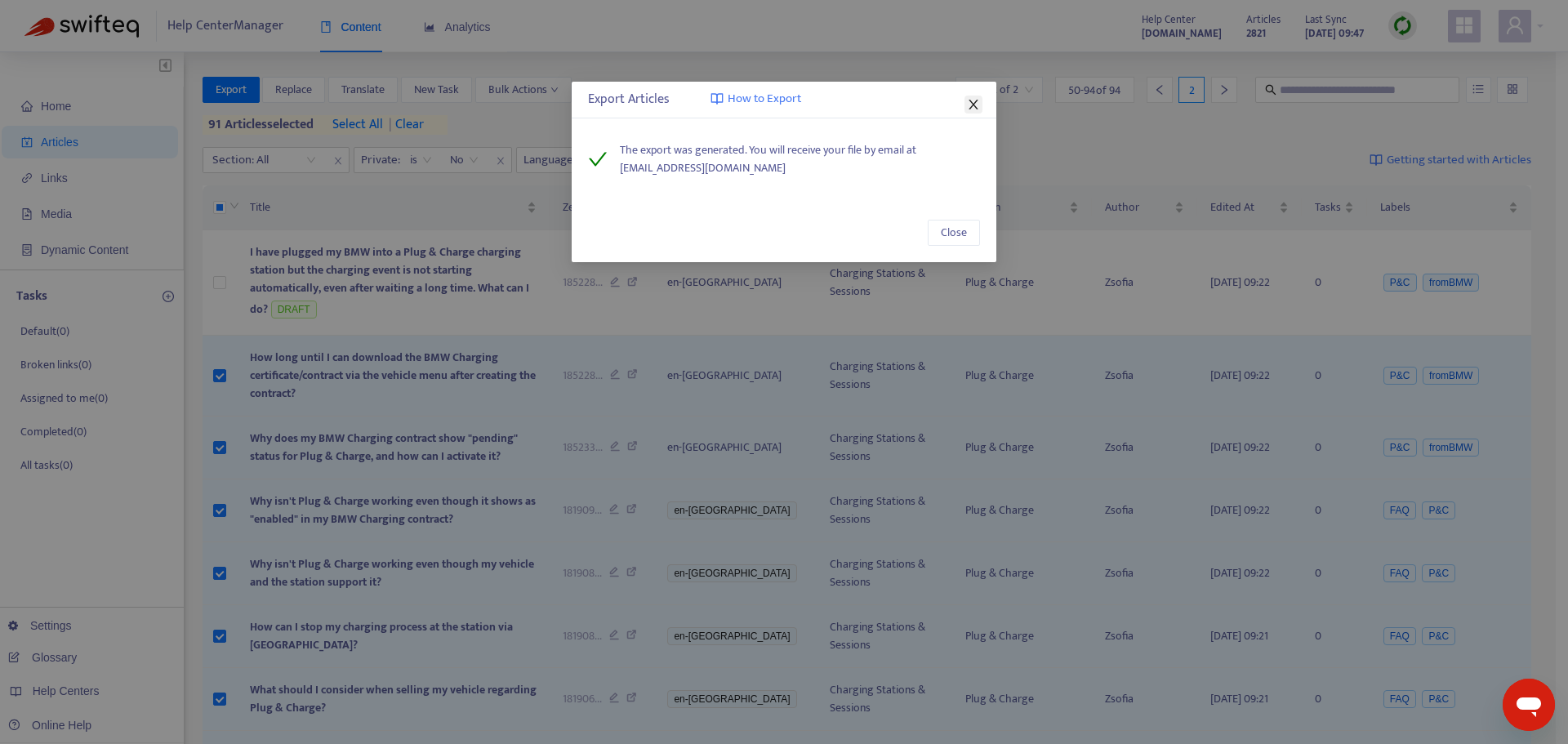
click at [977, 102] on icon "close" at bounding box center [974, 104] width 13 height 13
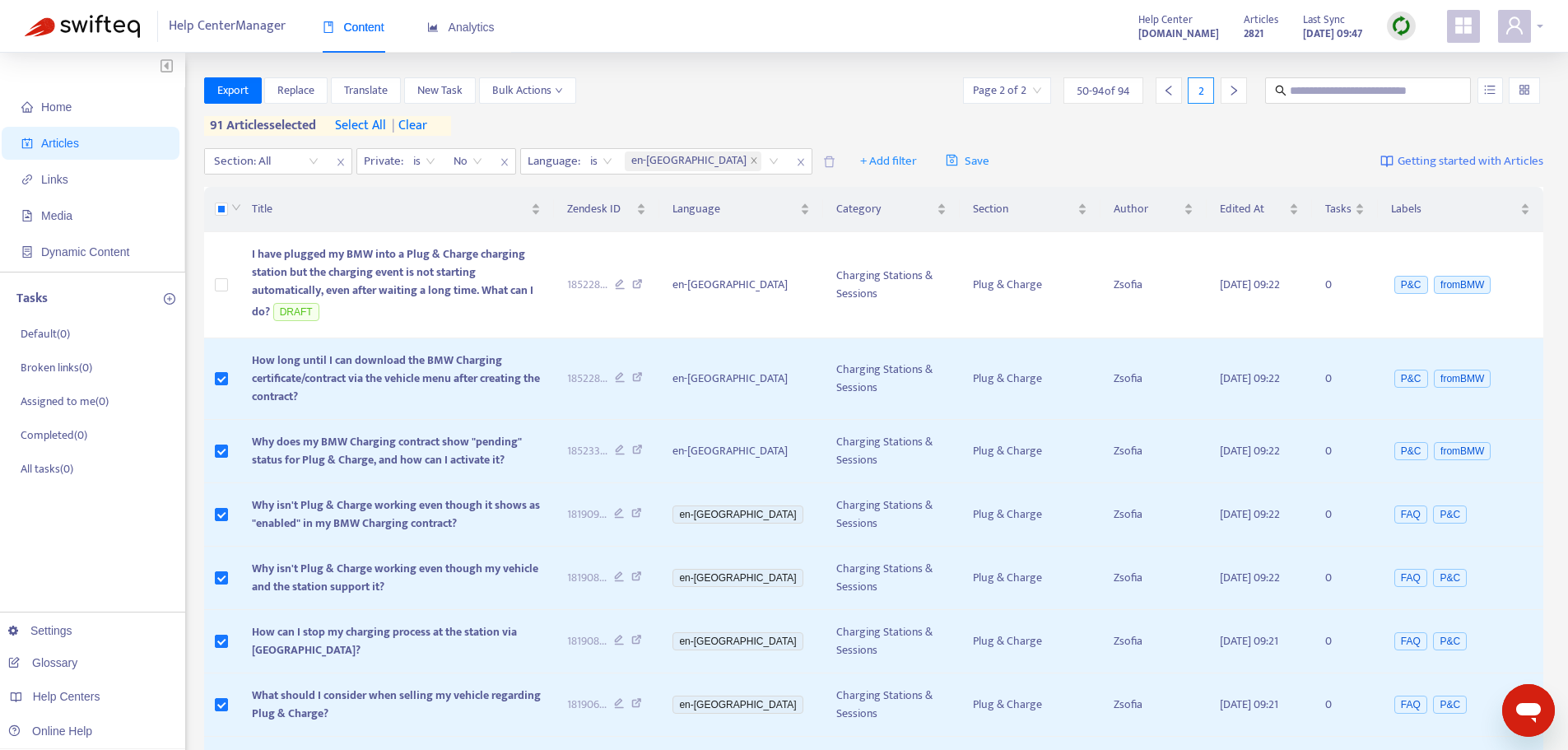
click at [1537, 32] on div at bounding box center [1520, 26] width 45 height 33
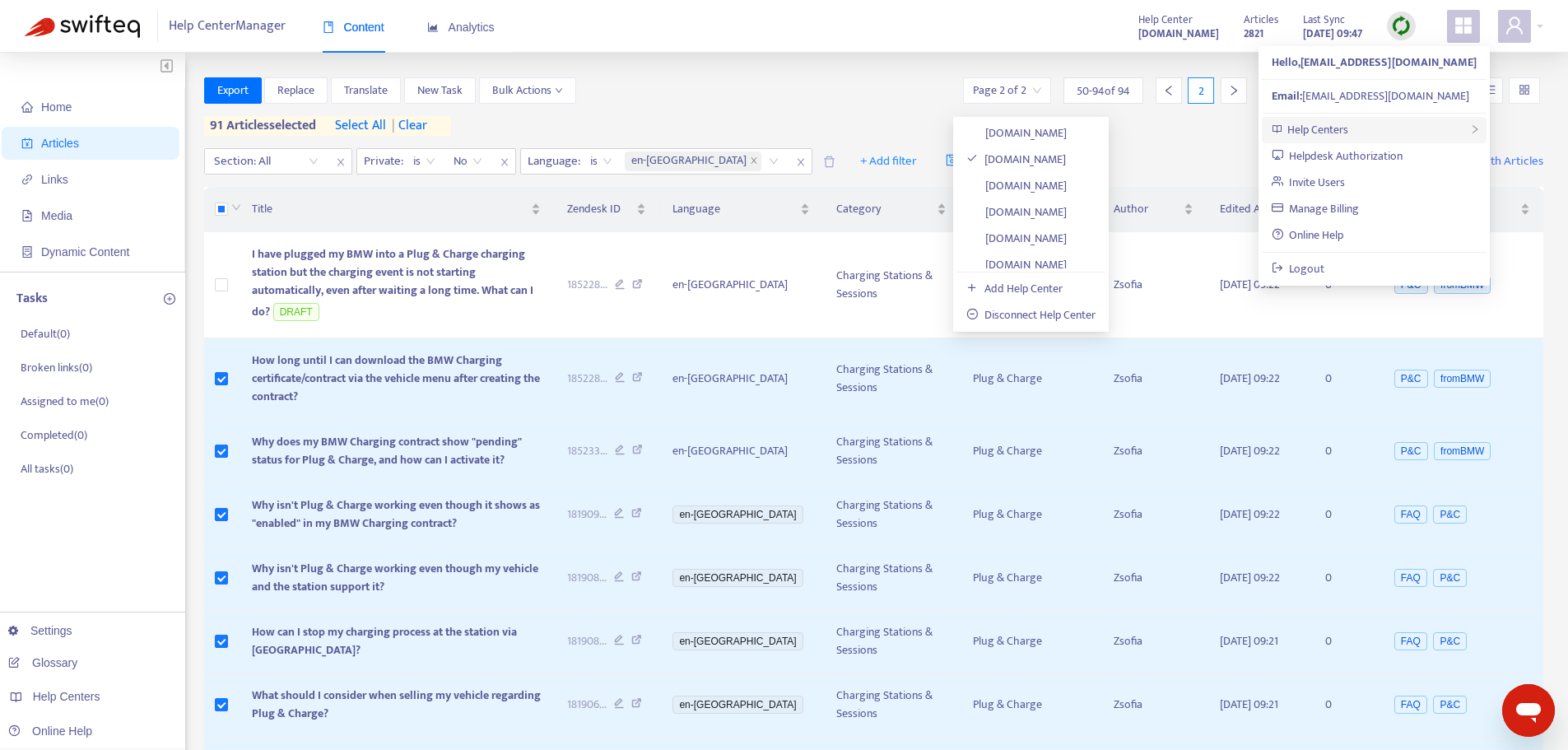
click at [1366, 131] on div "Help Centers" at bounding box center [1373, 130] width 225 height 26
click at [1067, 229] on link "dcs-oem-global.zendesk.com" at bounding box center [1017, 228] width 100 height 19
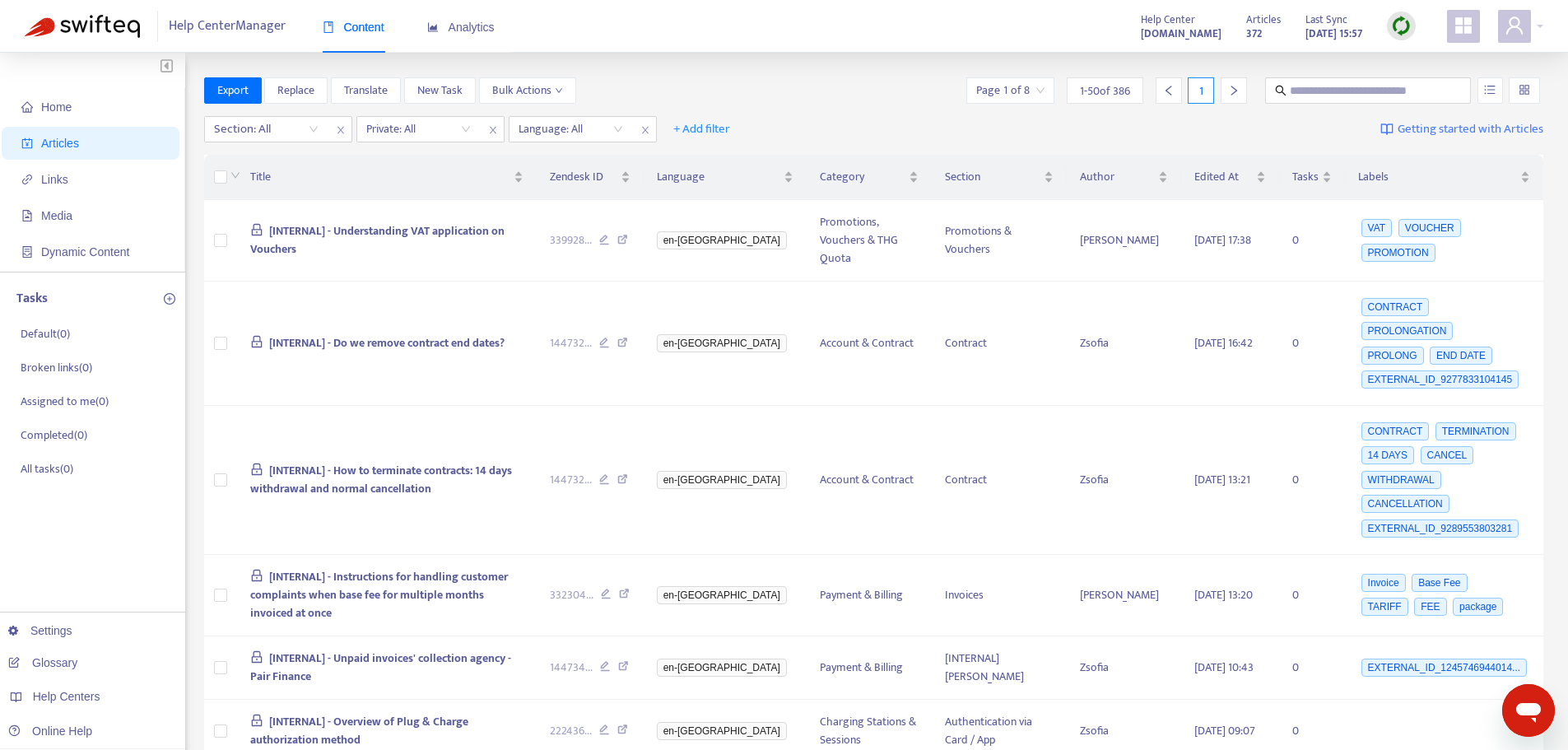
click at [1397, 20] on img at bounding box center [1402, 25] width 20 height 20
click at [1420, 86] on link "Full Sync" at bounding box center [1430, 86] width 59 height 19
click at [1037, 89] on input "search" at bounding box center [1010, 90] width 68 height 25
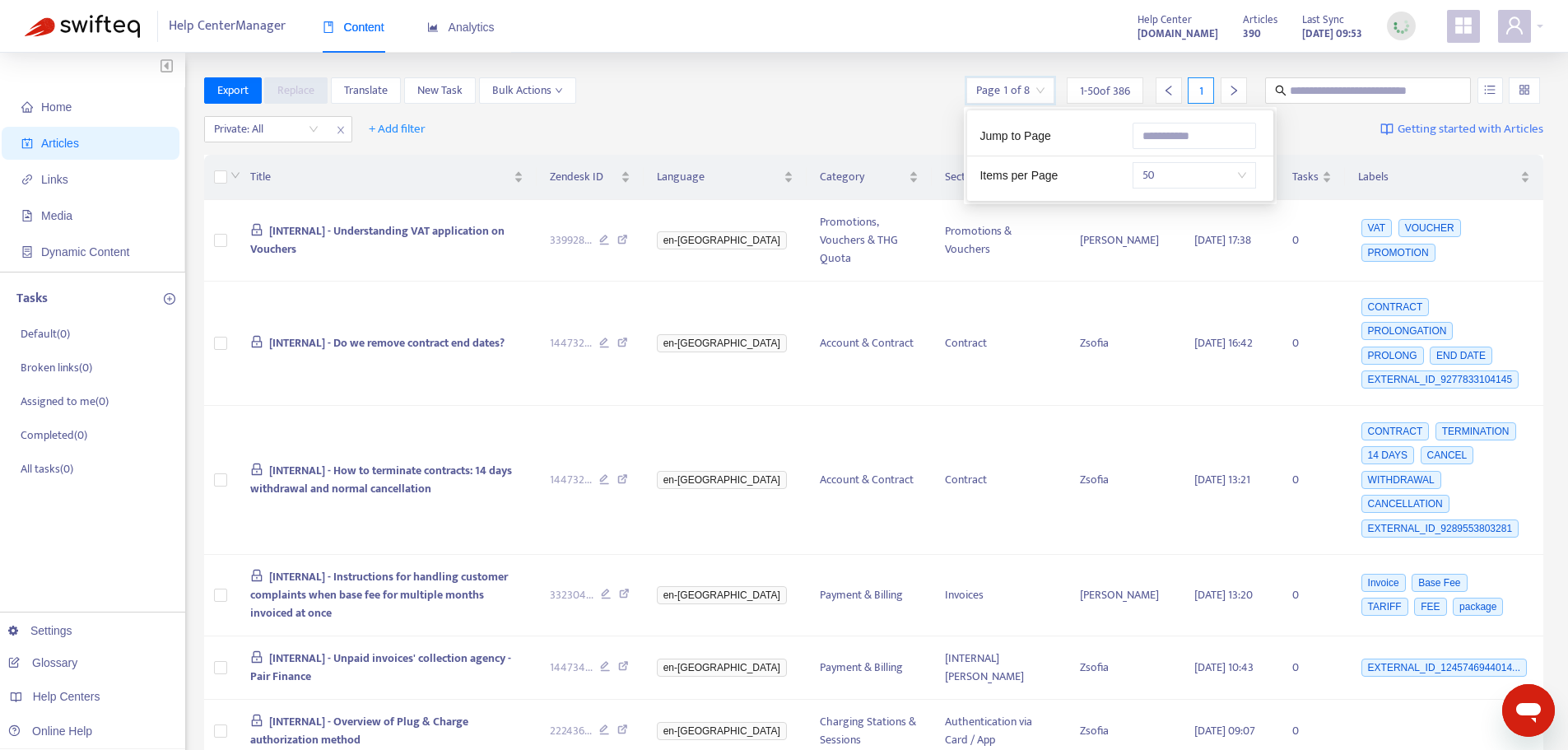
click at [1232, 178] on span "50" at bounding box center [1194, 175] width 104 height 25
click at [675, 105] on div "Export Replace Translate New Task Bulk Actions Page 1 of 8 1 - 50 of 386 1" at bounding box center [873, 93] width 1340 height 33
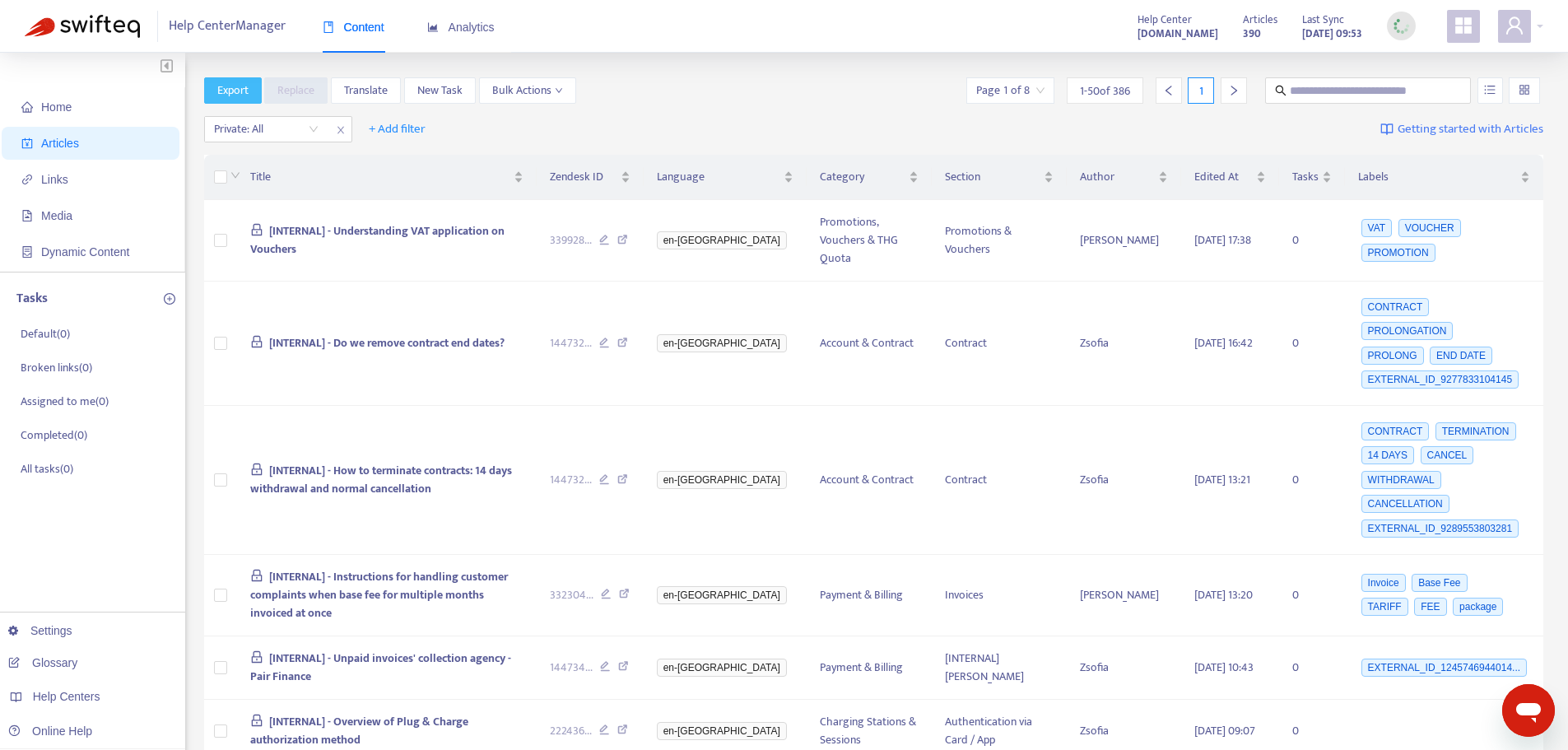
click at [238, 91] on span "Export" at bounding box center [233, 90] width 31 height 18
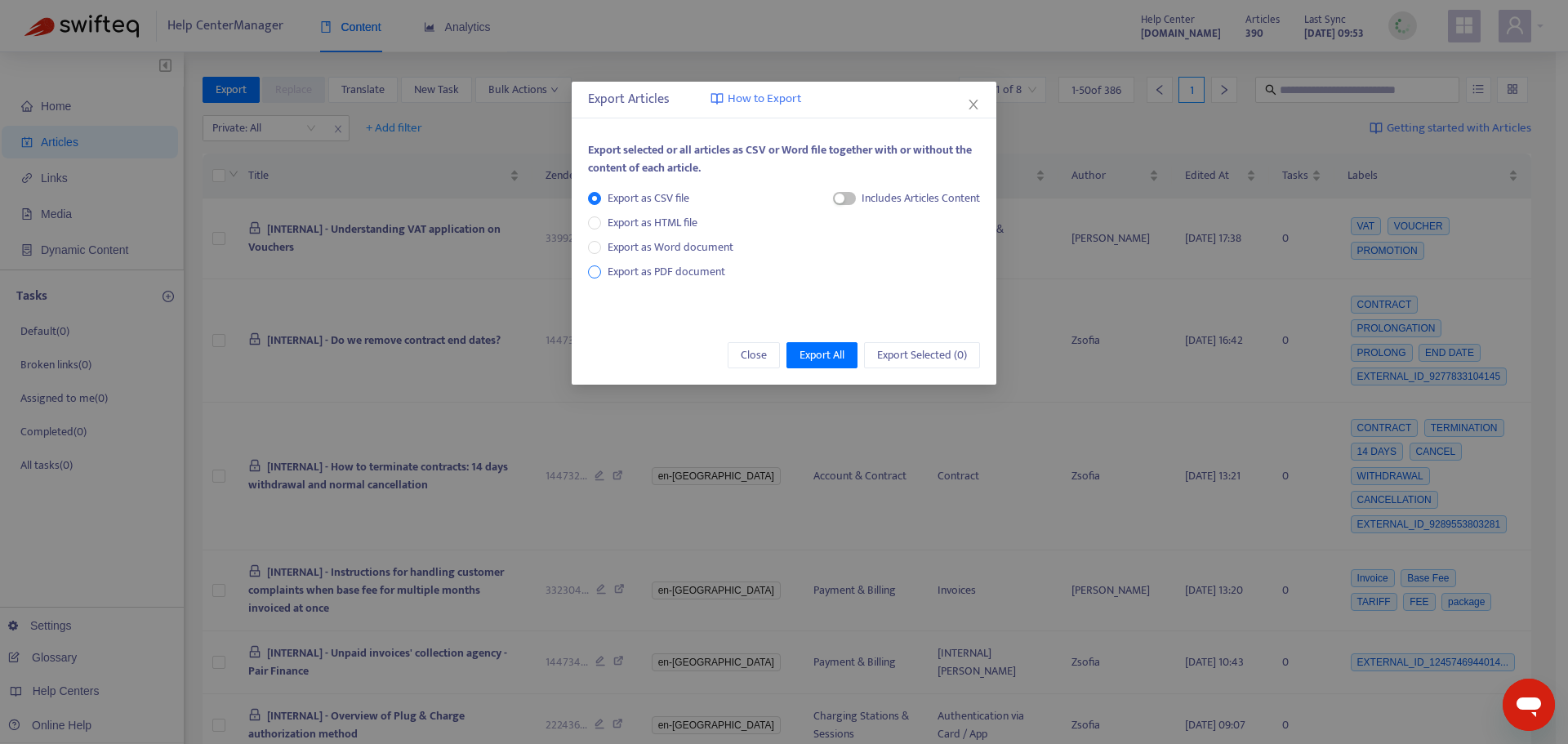
click at [626, 263] on span "Export as PDF document" at bounding box center [667, 271] width 118 height 19
click at [841, 355] on span "Export All" at bounding box center [822, 355] width 45 height 18
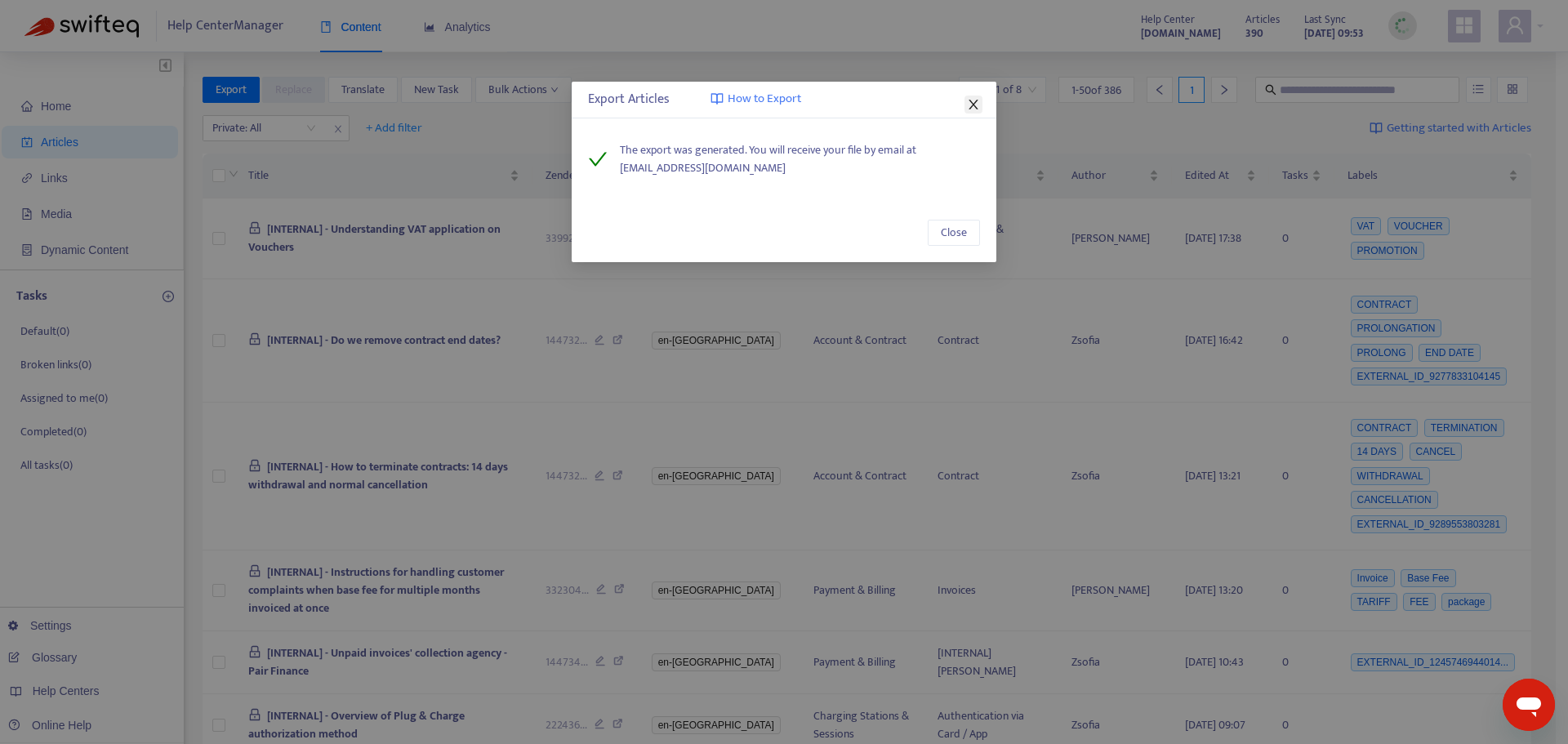
click at [975, 103] on icon "close" at bounding box center [973, 104] width 9 height 10
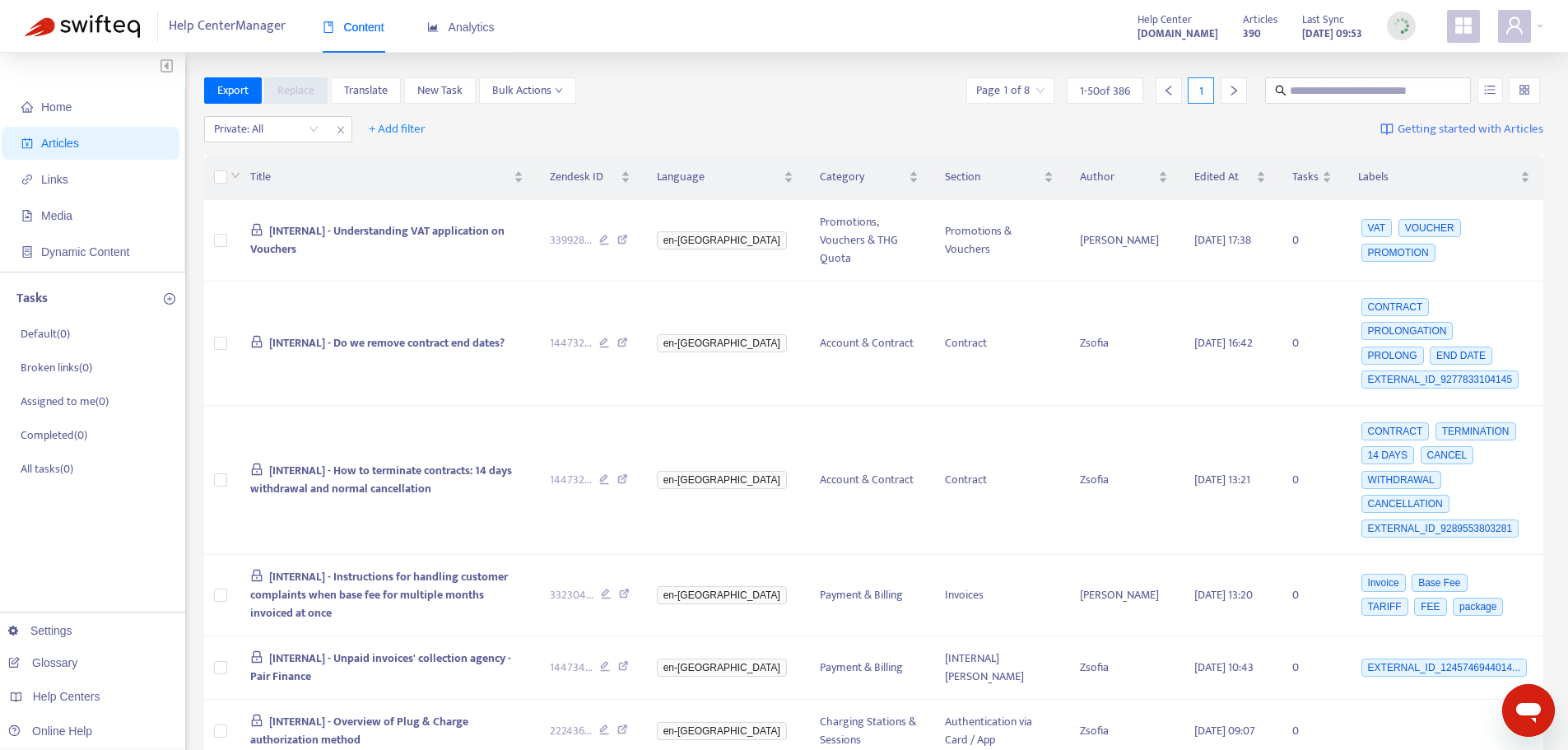
click at [212, 172] on th at bounding box center [220, 177] width 33 height 45
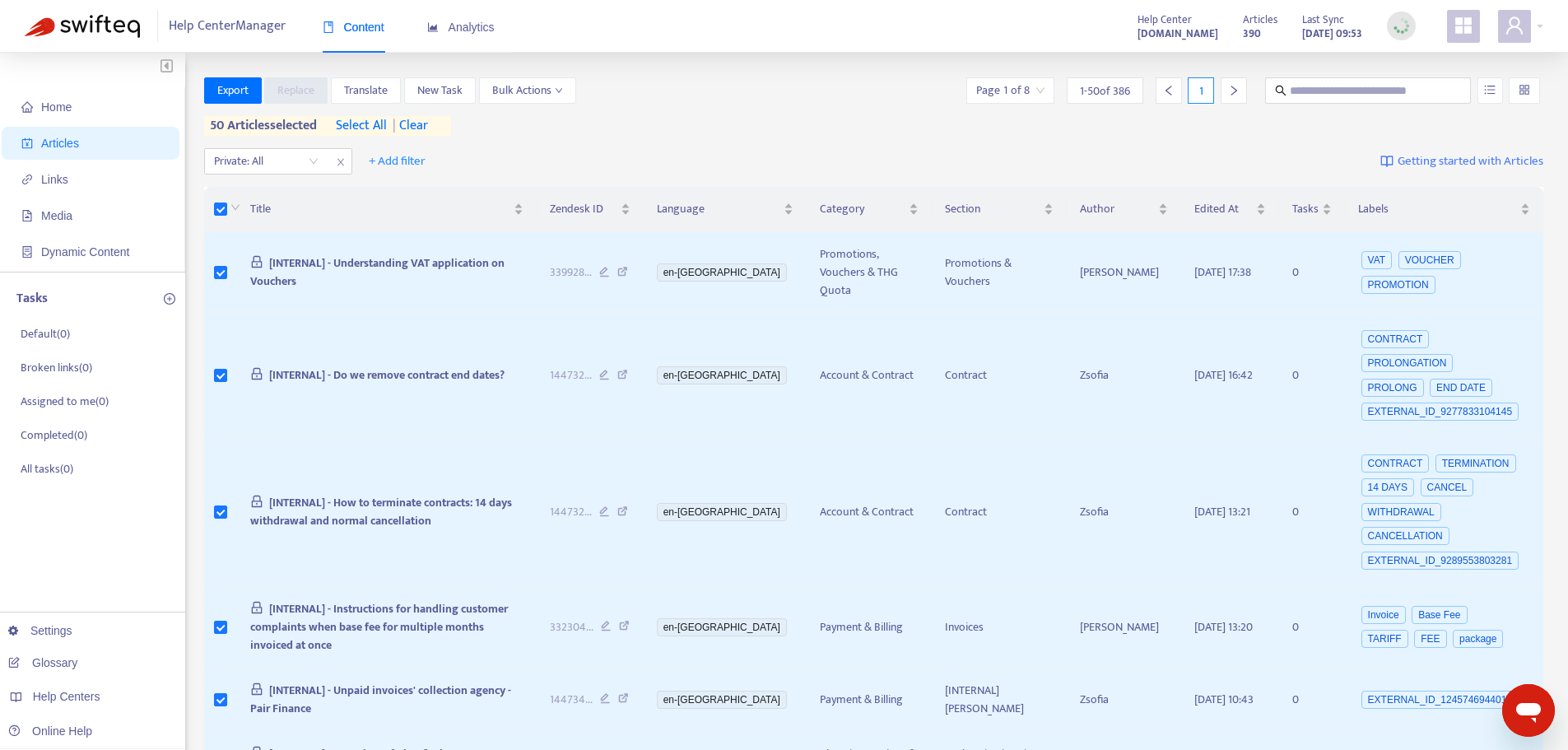
click at [1240, 89] on div at bounding box center [1233, 90] width 26 height 26
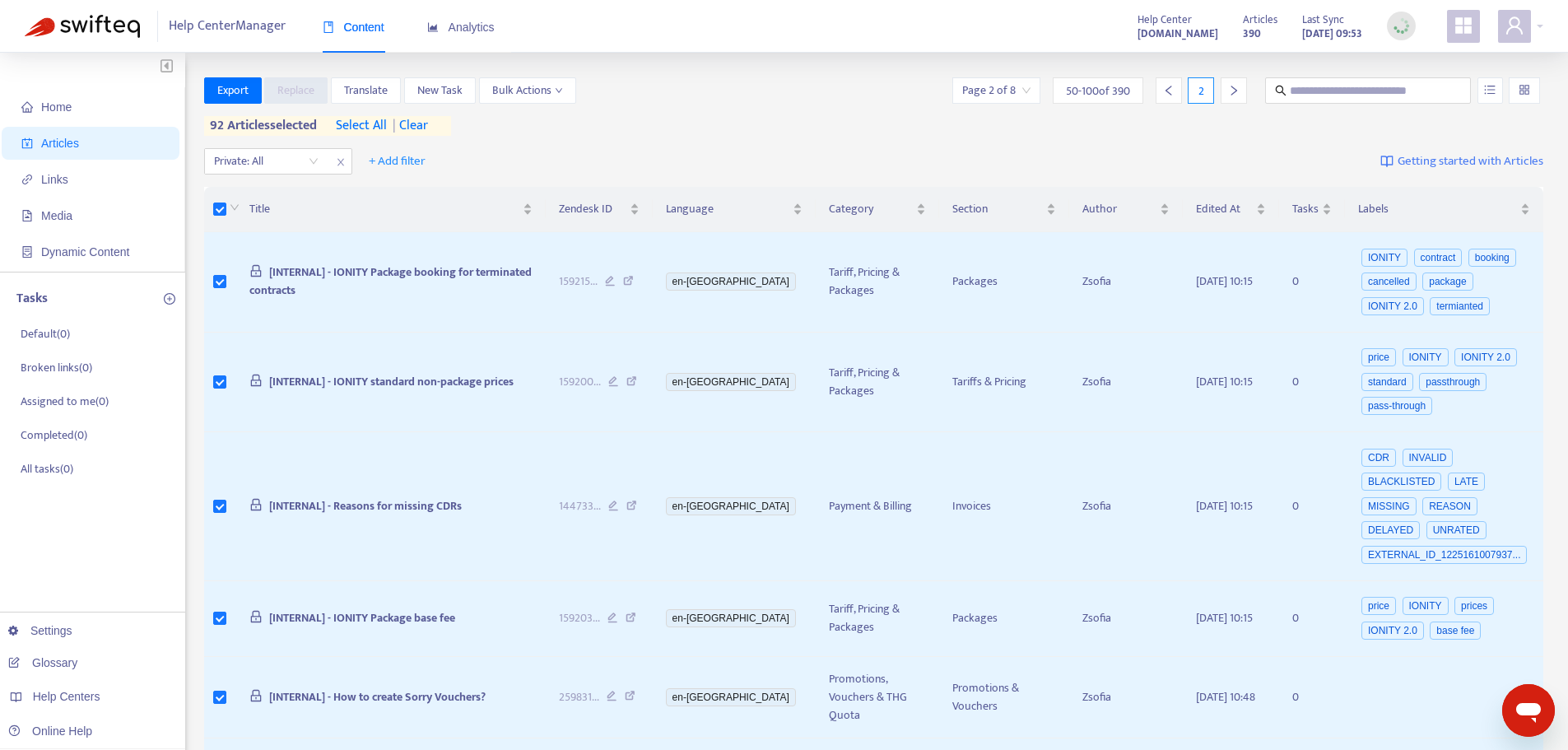
click at [1231, 91] on icon "right" at bounding box center [1234, 91] width 12 height 12
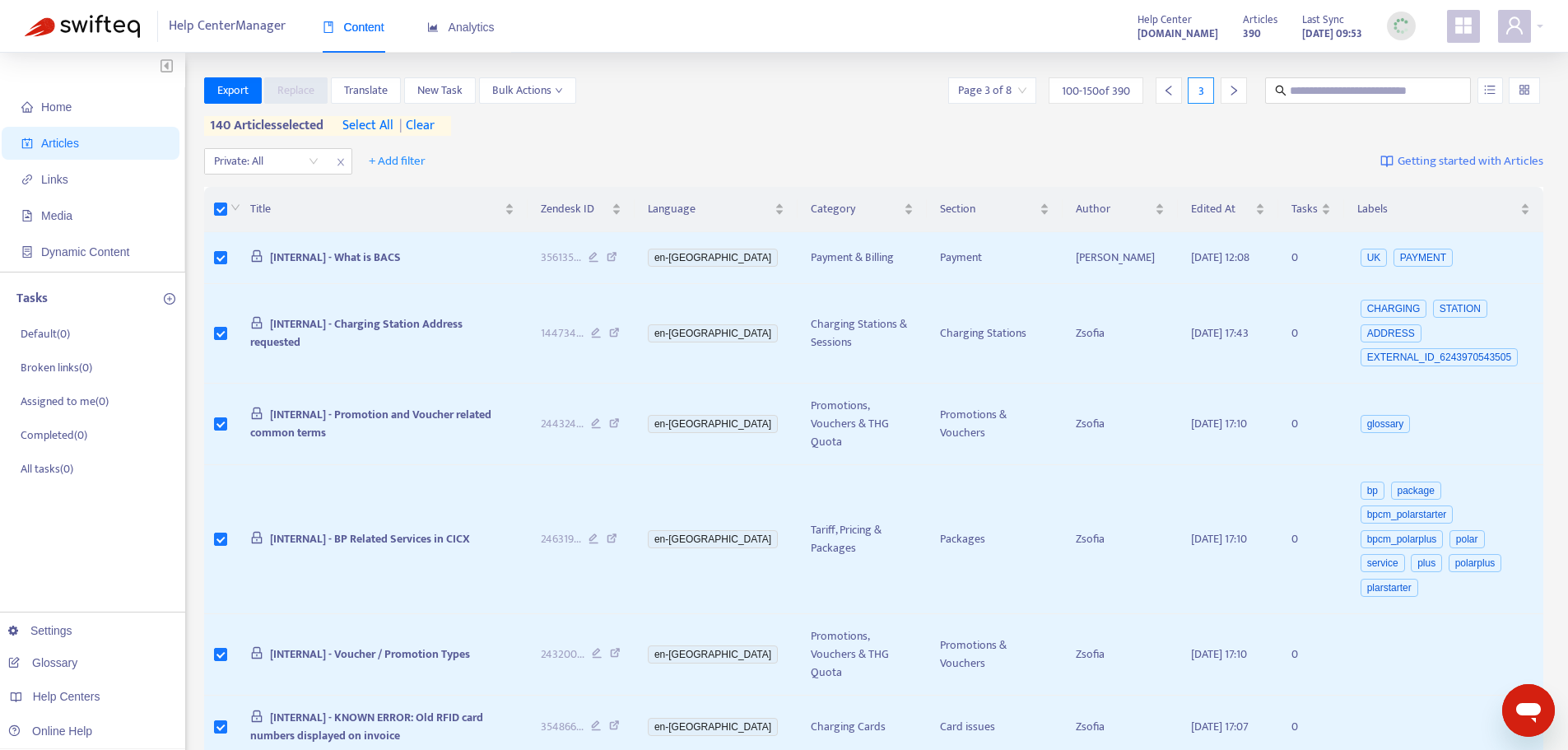
click at [1239, 89] on div at bounding box center [1233, 90] width 26 height 26
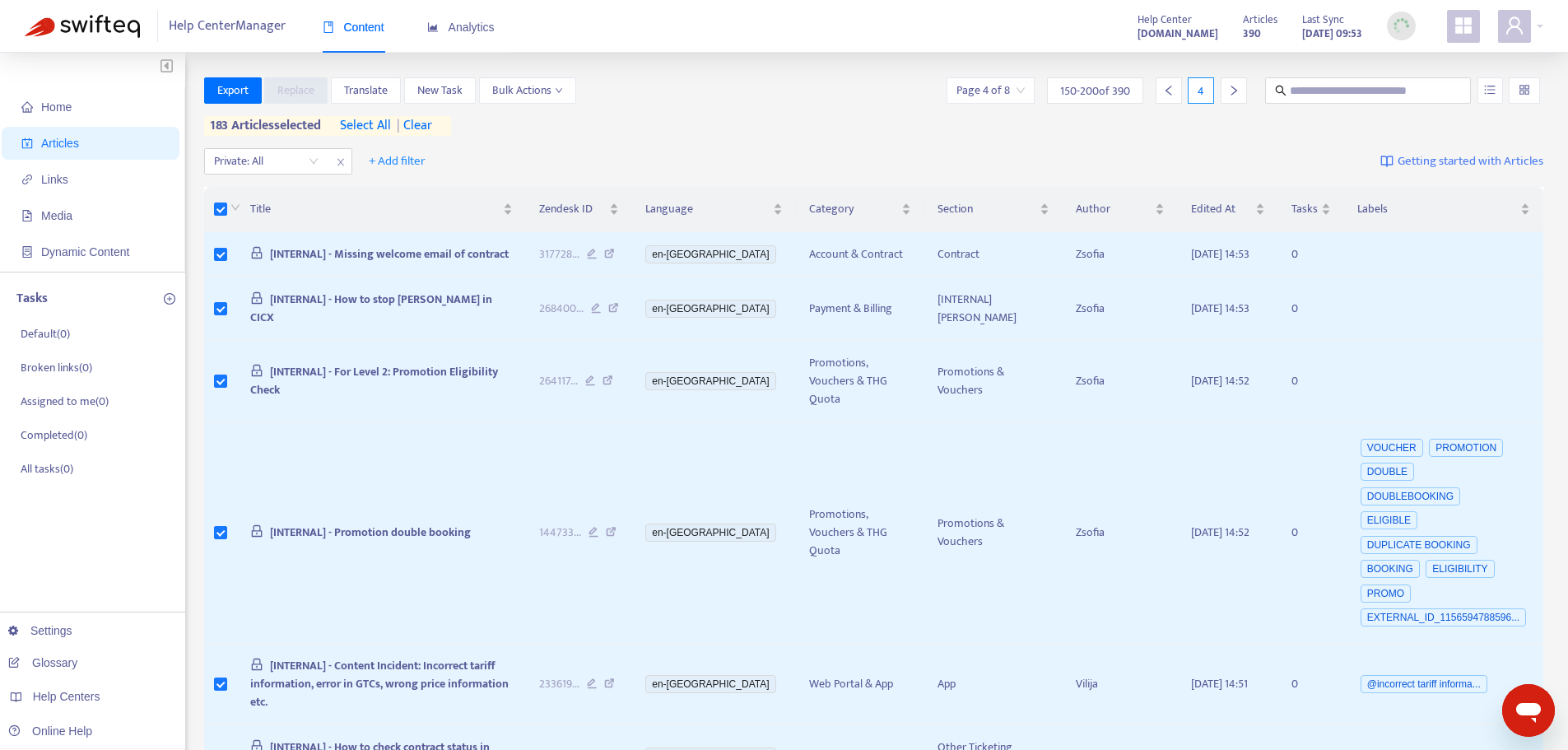
drag, startPoint x: 1234, startPoint y: 83, endPoint x: 1134, endPoint y: 109, distance: 103.3
click at [1235, 83] on div at bounding box center [1233, 90] width 26 height 26
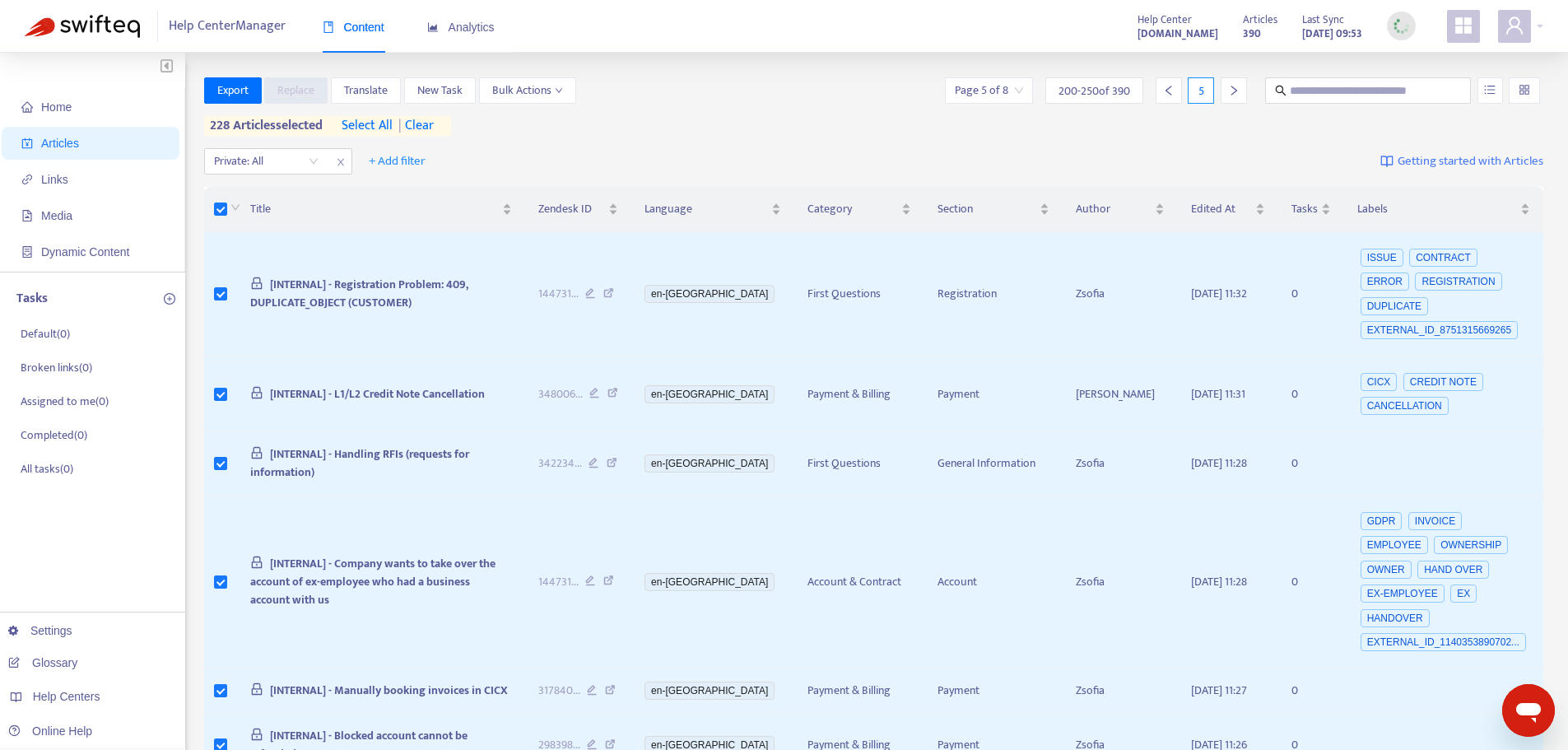
click at [1231, 90] on icon "right" at bounding box center [1234, 91] width 12 height 12
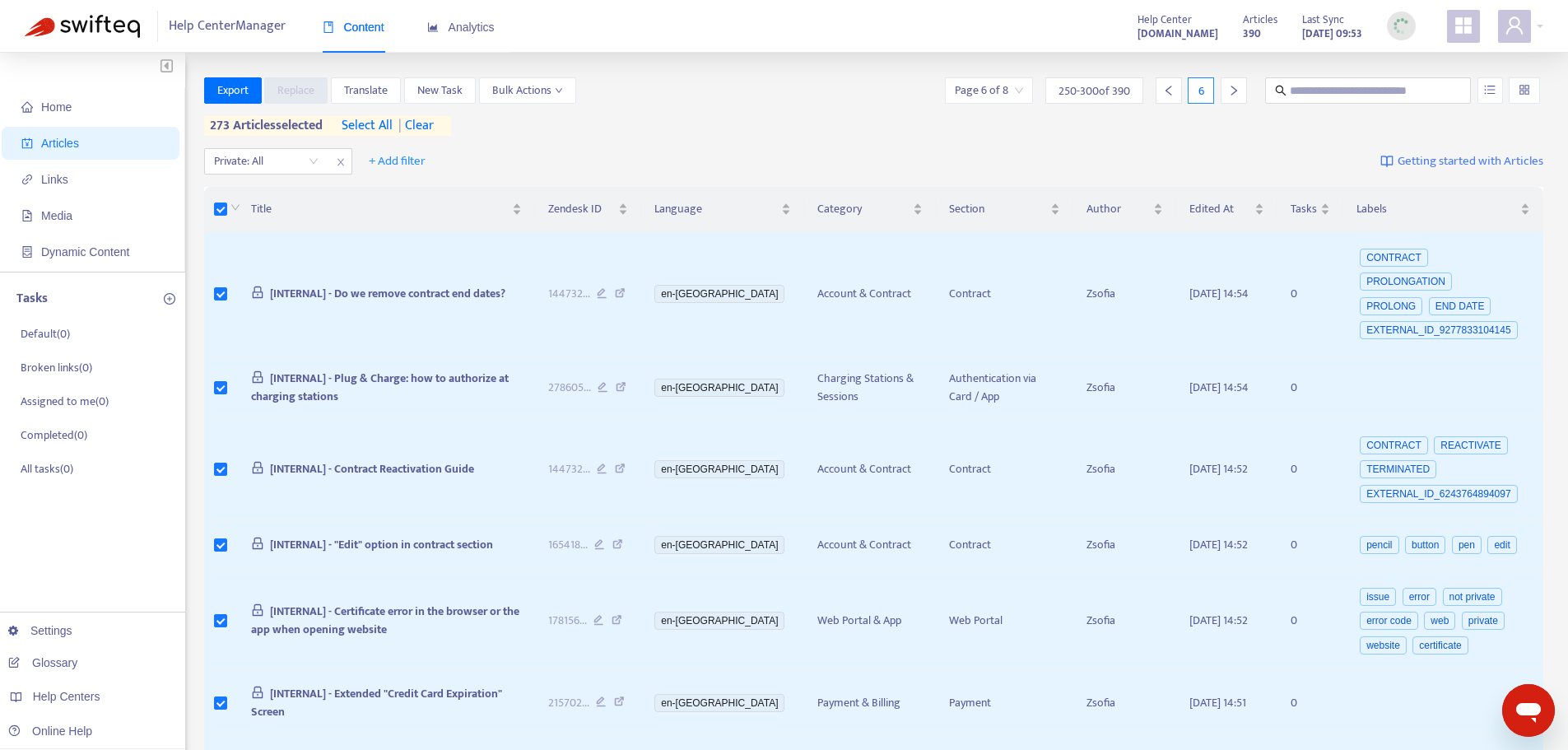
click at [1235, 88] on icon "right" at bounding box center [1234, 91] width 12 height 12
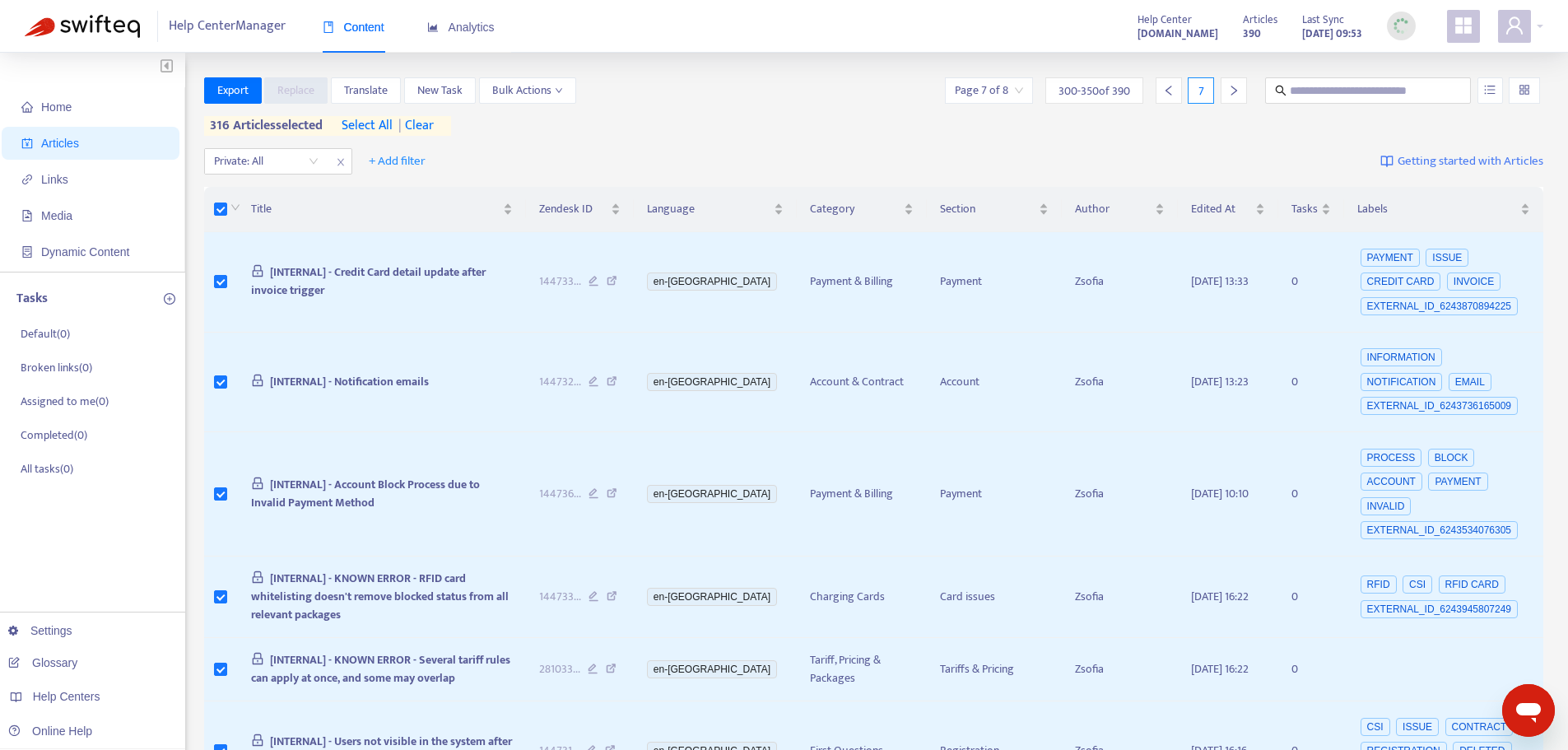
click at [1228, 87] on icon "right" at bounding box center [1234, 91] width 12 height 12
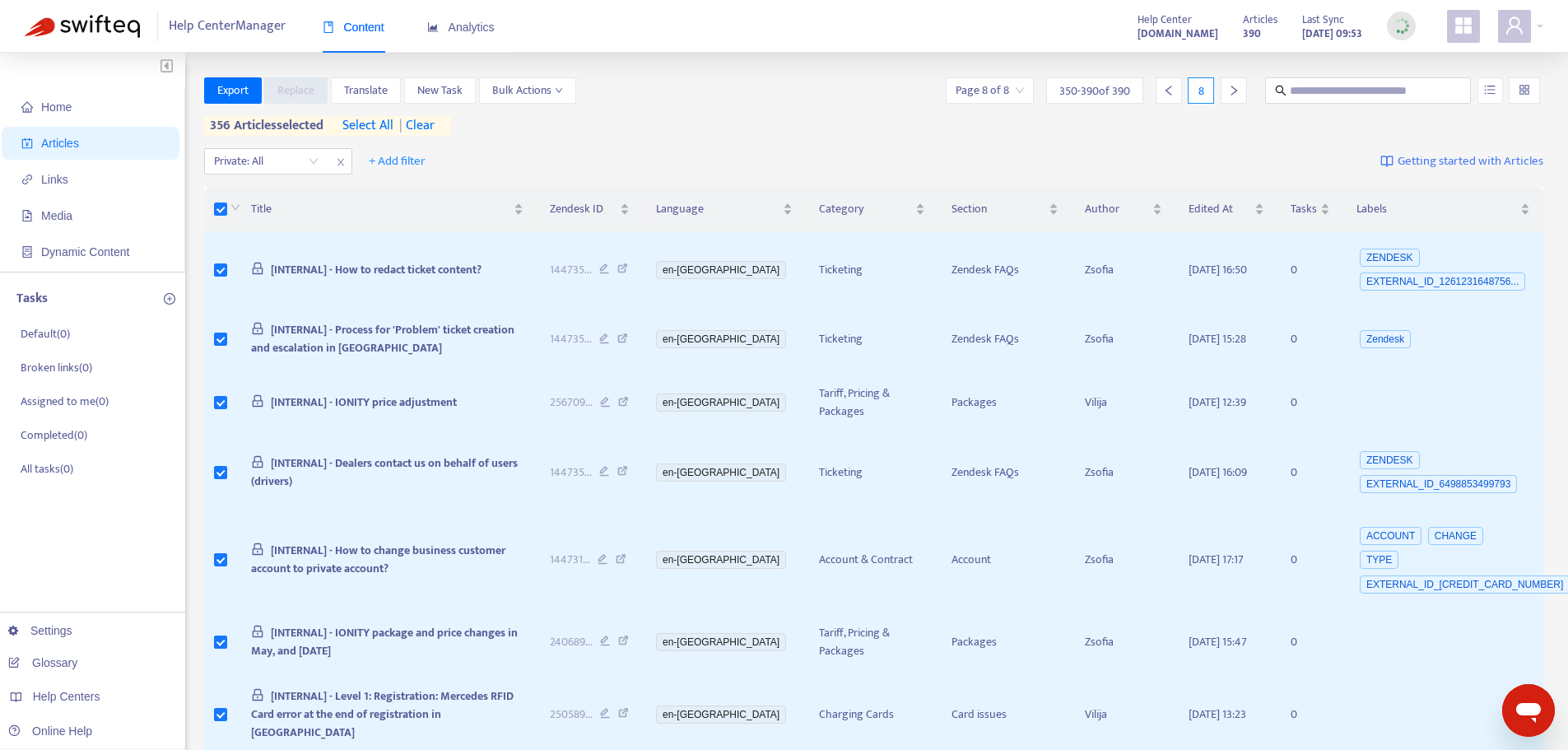
click at [1232, 95] on icon "right" at bounding box center [1234, 91] width 12 height 12
click at [216, 80] on button "Export" at bounding box center [233, 90] width 58 height 26
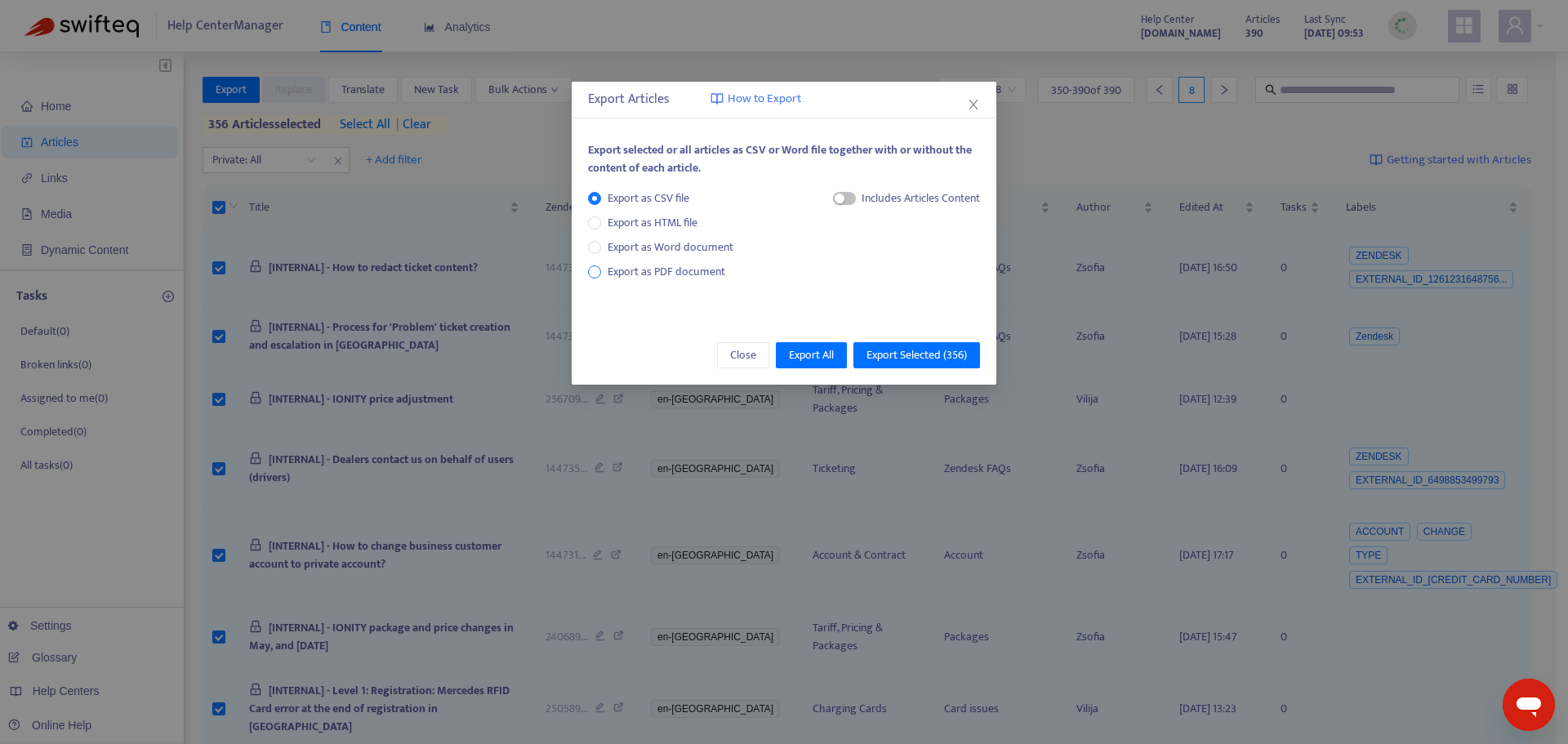
click at [657, 269] on span "Export as PDF document" at bounding box center [667, 271] width 118 height 19
click at [918, 352] on span "Export Selected ( 356 )" at bounding box center [916, 355] width 100 height 18
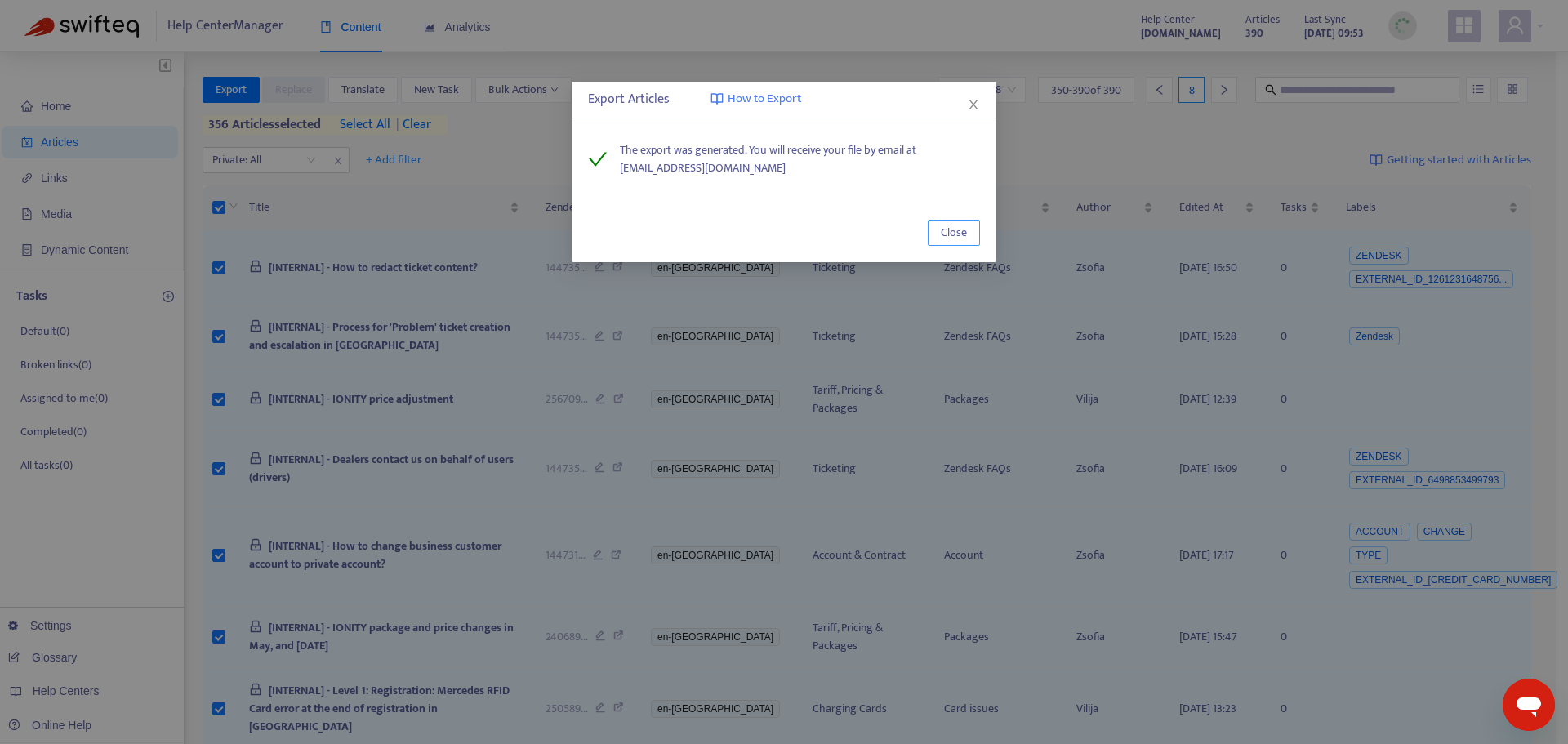
click at [971, 234] on button "Close" at bounding box center [954, 233] width 52 height 26
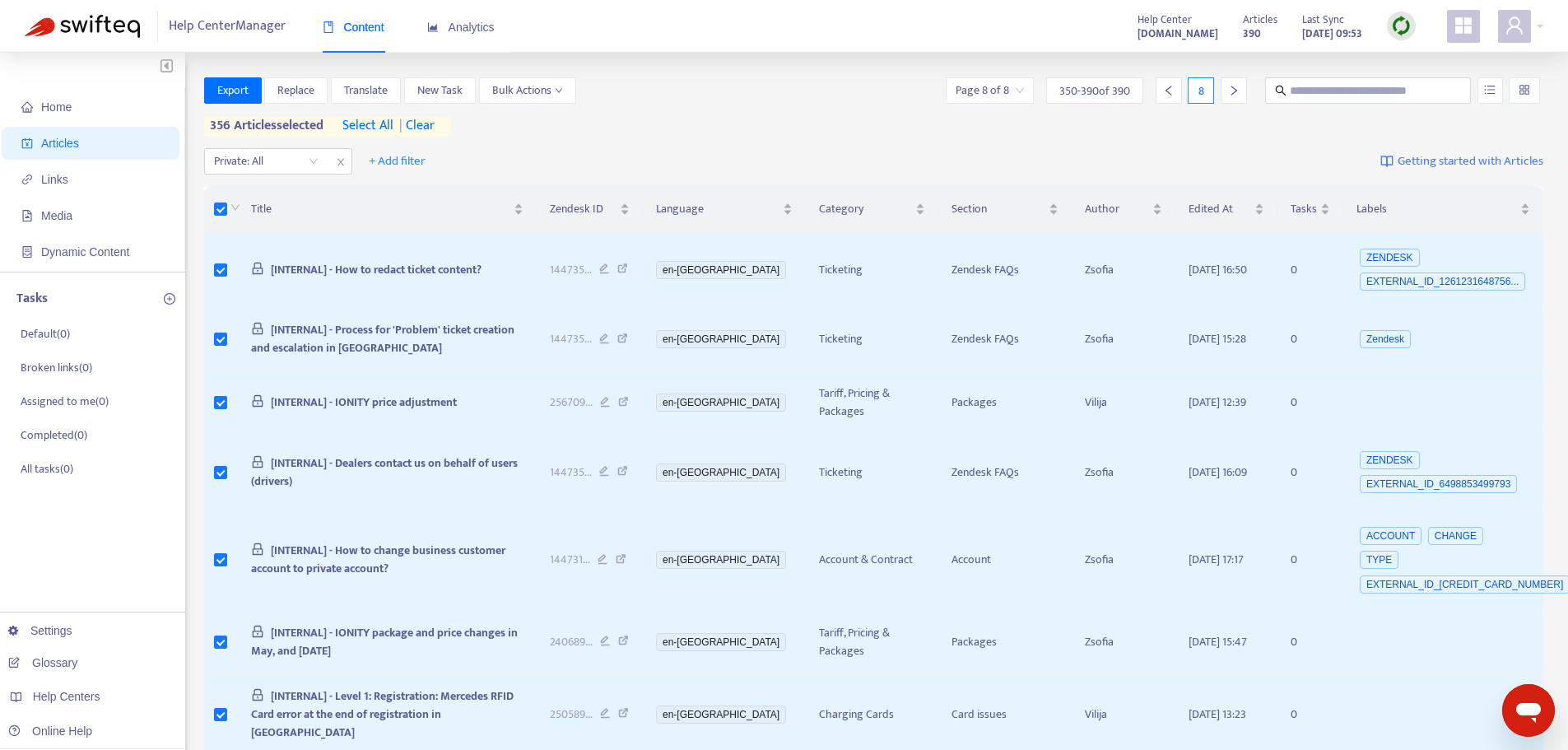
click at [431, 123] on span "| clear" at bounding box center [414, 126] width 41 height 20
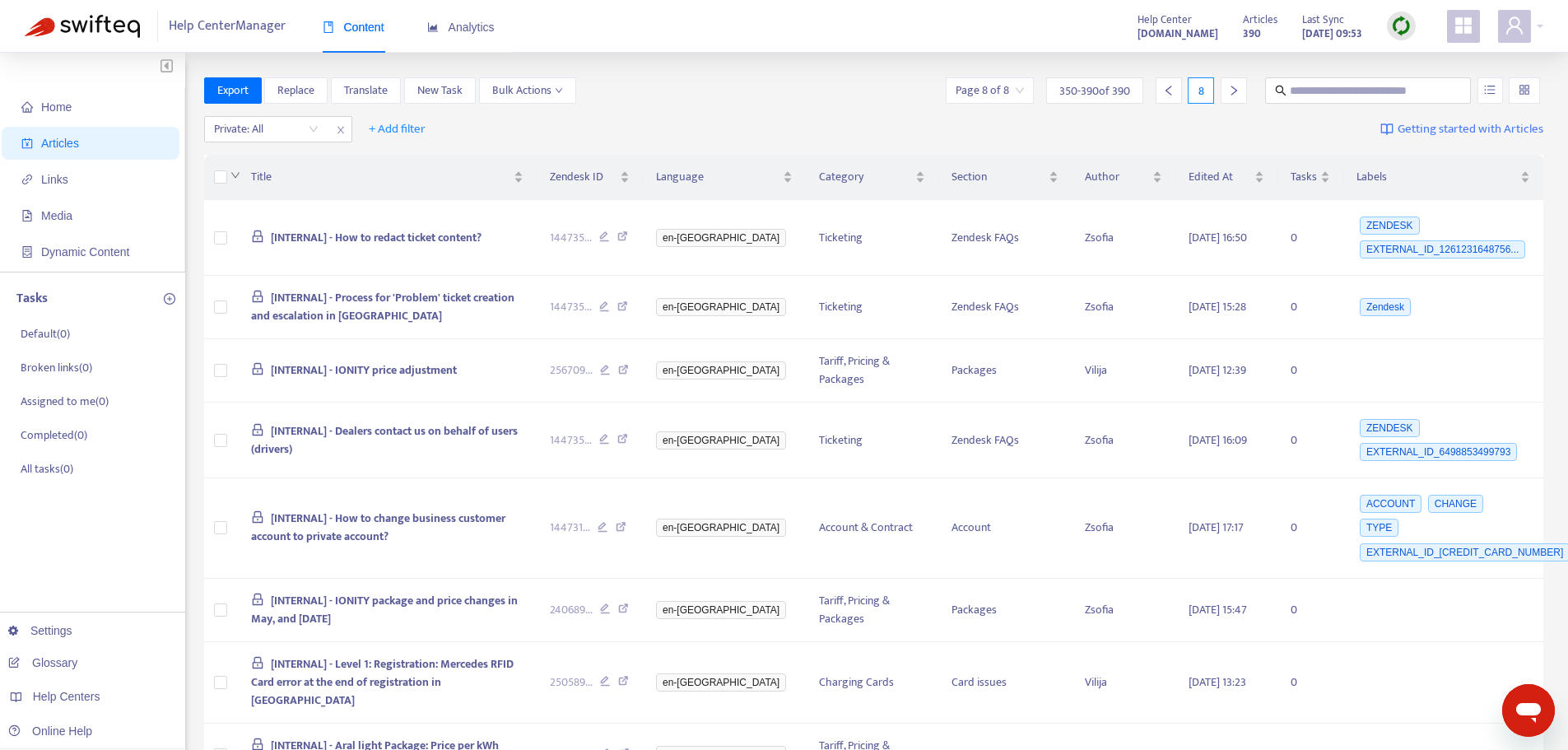
click at [232, 173] on icon "down" at bounding box center [235, 176] width 10 height 10
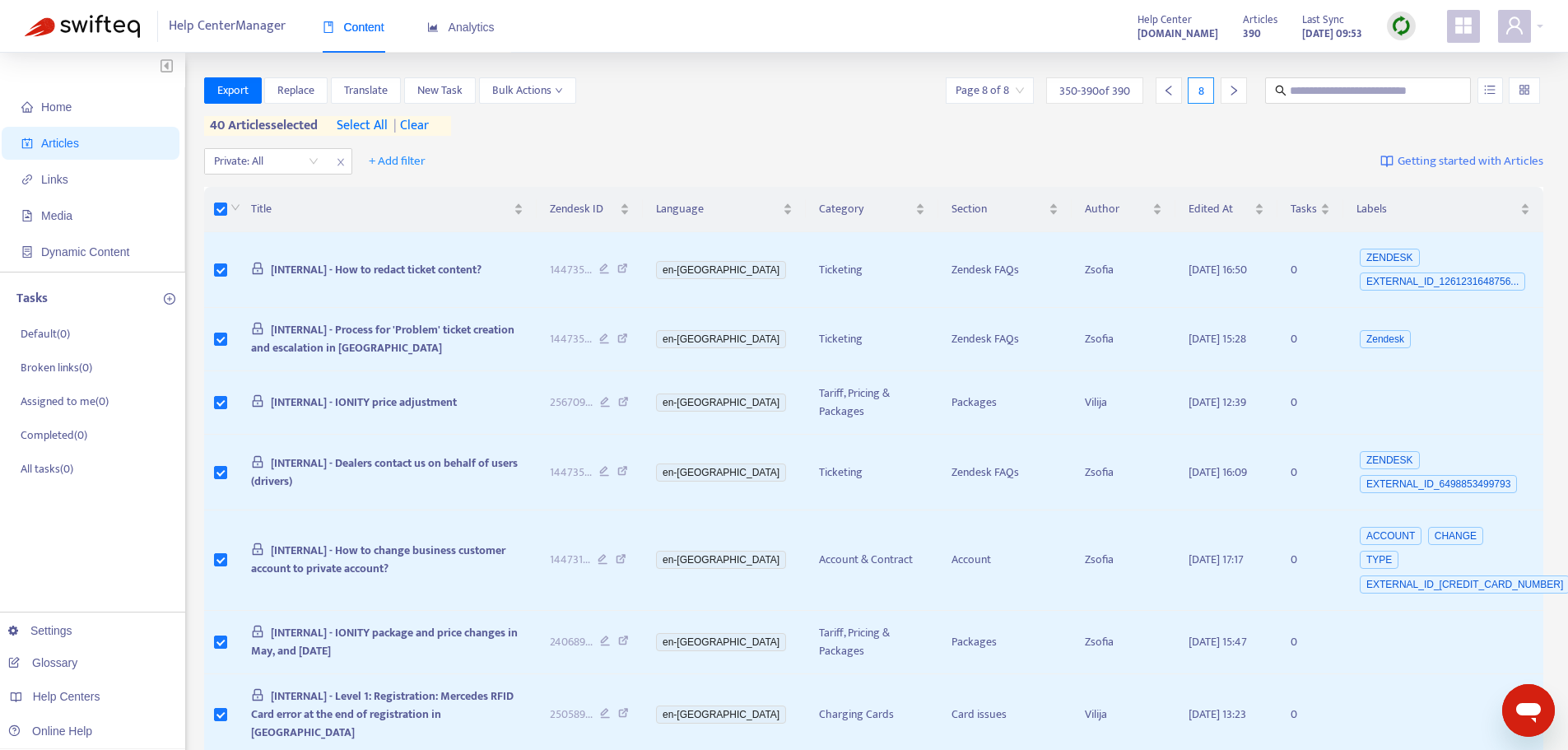
click at [1174, 86] on icon "left" at bounding box center [1169, 91] width 12 height 12
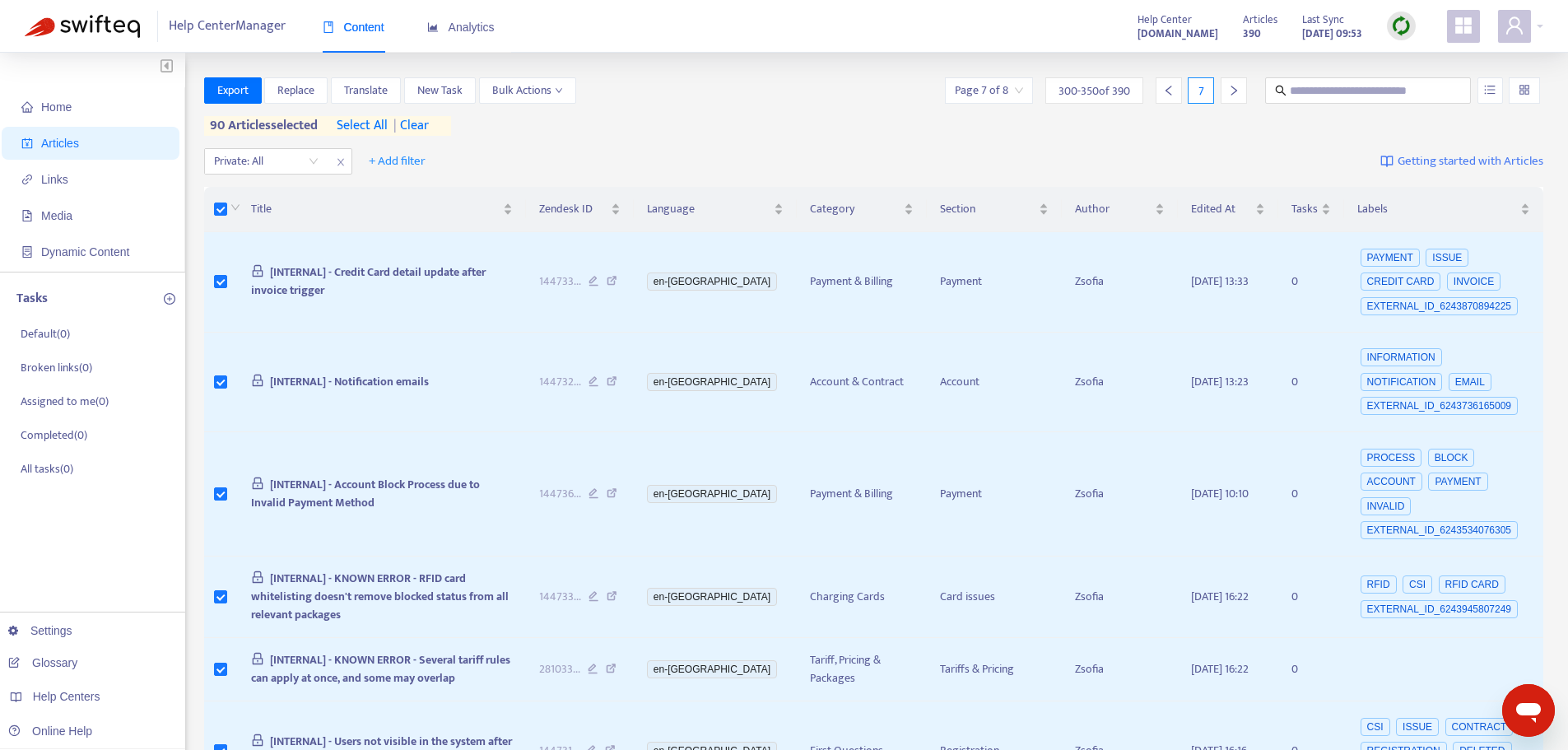
click at [1160, 86] on div at bounding box center [1168, 90] width 26 height 26
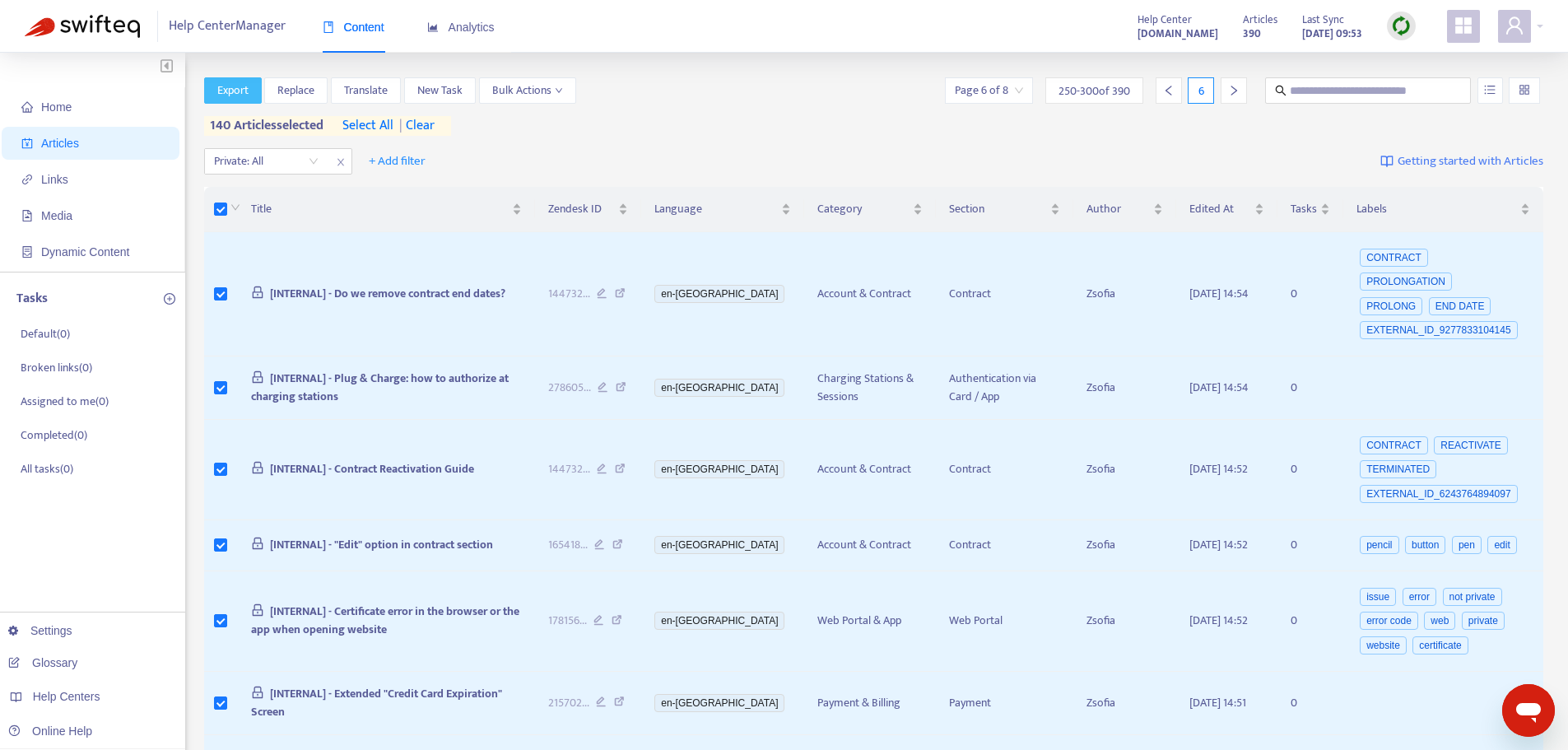
click at [234, 88] on span "Export" at bounding box center [233, 90] width 31 height 18
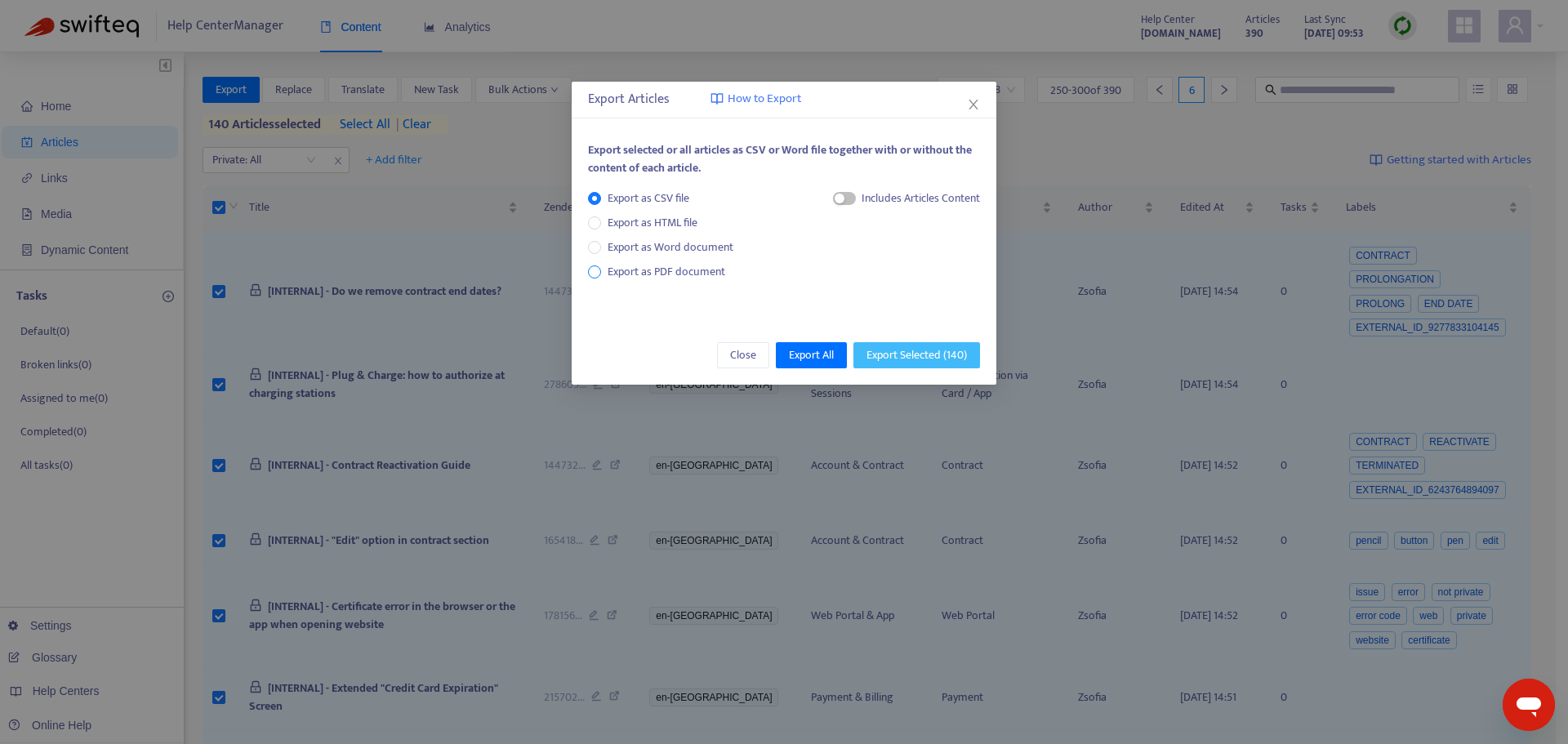
drag, startPoint x: 935, startPoint y: 352, endPoint x: 674, endPoint y: 274, distance: 272.4
click at [682, 276] on div "Export Articles How to Export Export selected or all articles as CSV or Word fi…" at bounding box center [784, 233] width 425 height 302
click at [674, 274] on span "Export as PDF document" at bounding box center [667, 271] width 118 height 19
click at [943, 349] on span "Export Selected ( 140 )" at bounding box center [916, 355] width 100 height 18
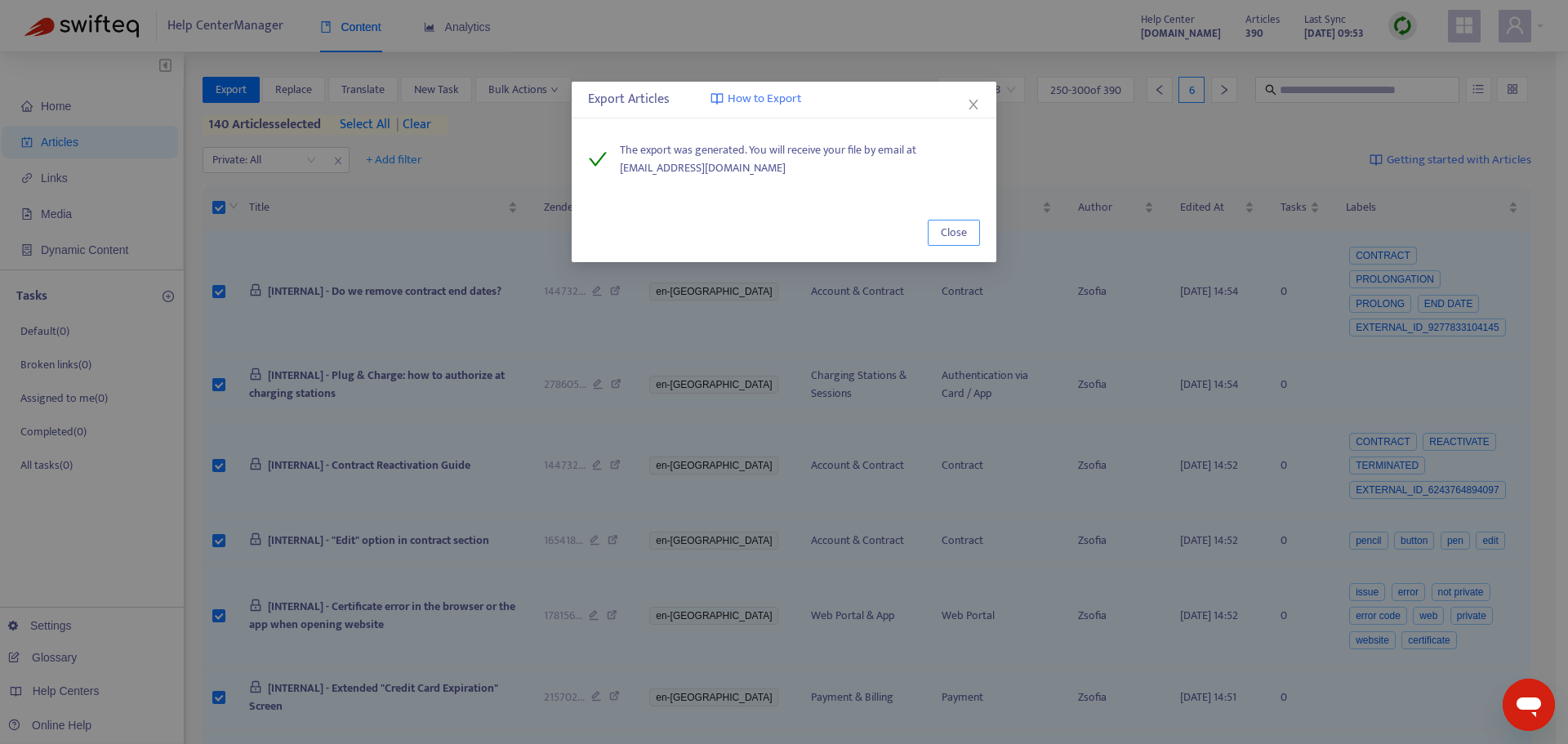
click at [963, 222] on button "Close" at bounding box center [954, 233] width 52 height 26
